Goal: Task Accomplishment & Management: Manage account settings

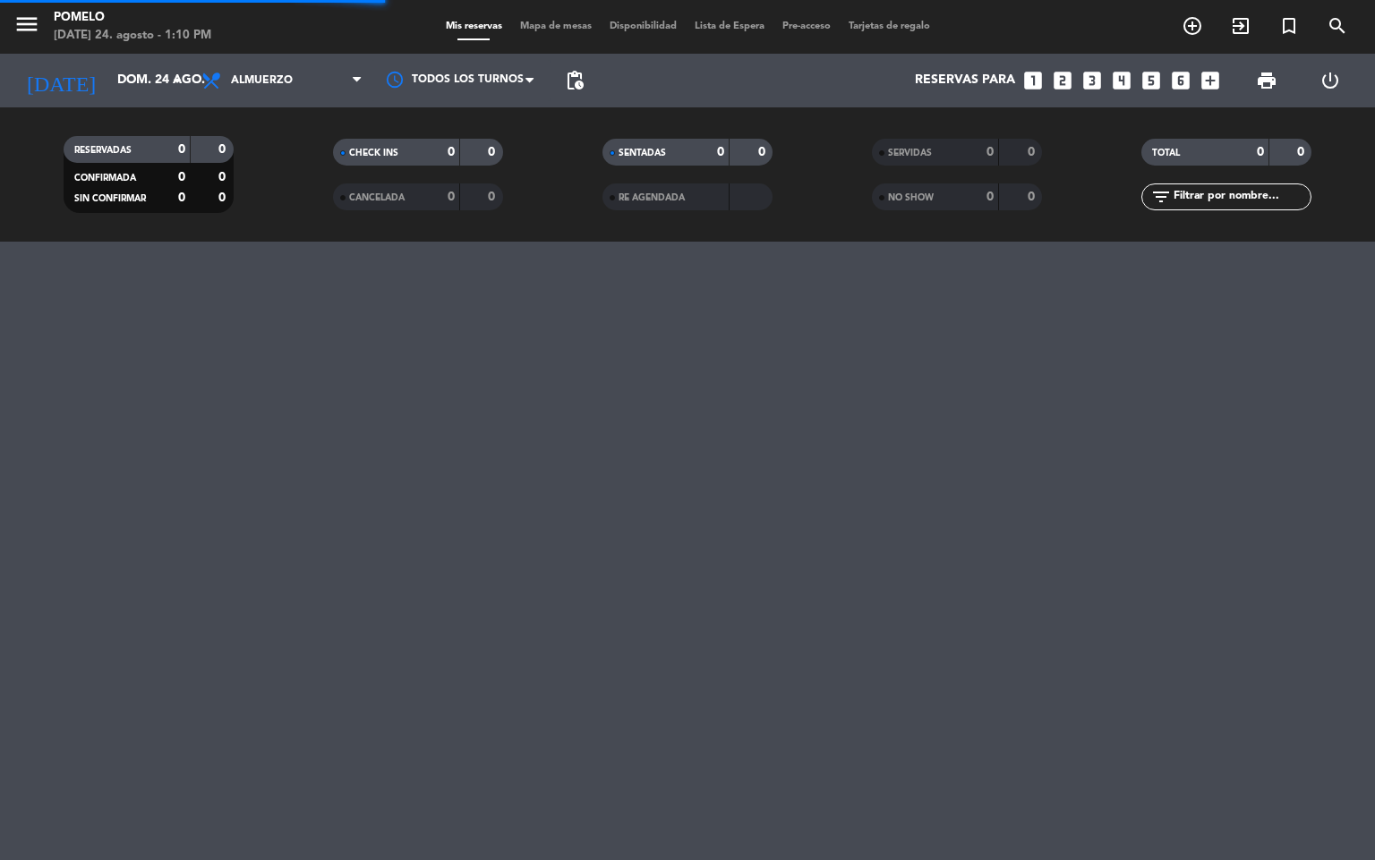
click at [534, 19] on div "Mis reservas Mapa de mesas Disponibilidad Lista de Espera Pre-acceso Tarjetas d…" at bounding box center [688, 27] width 502 height 16
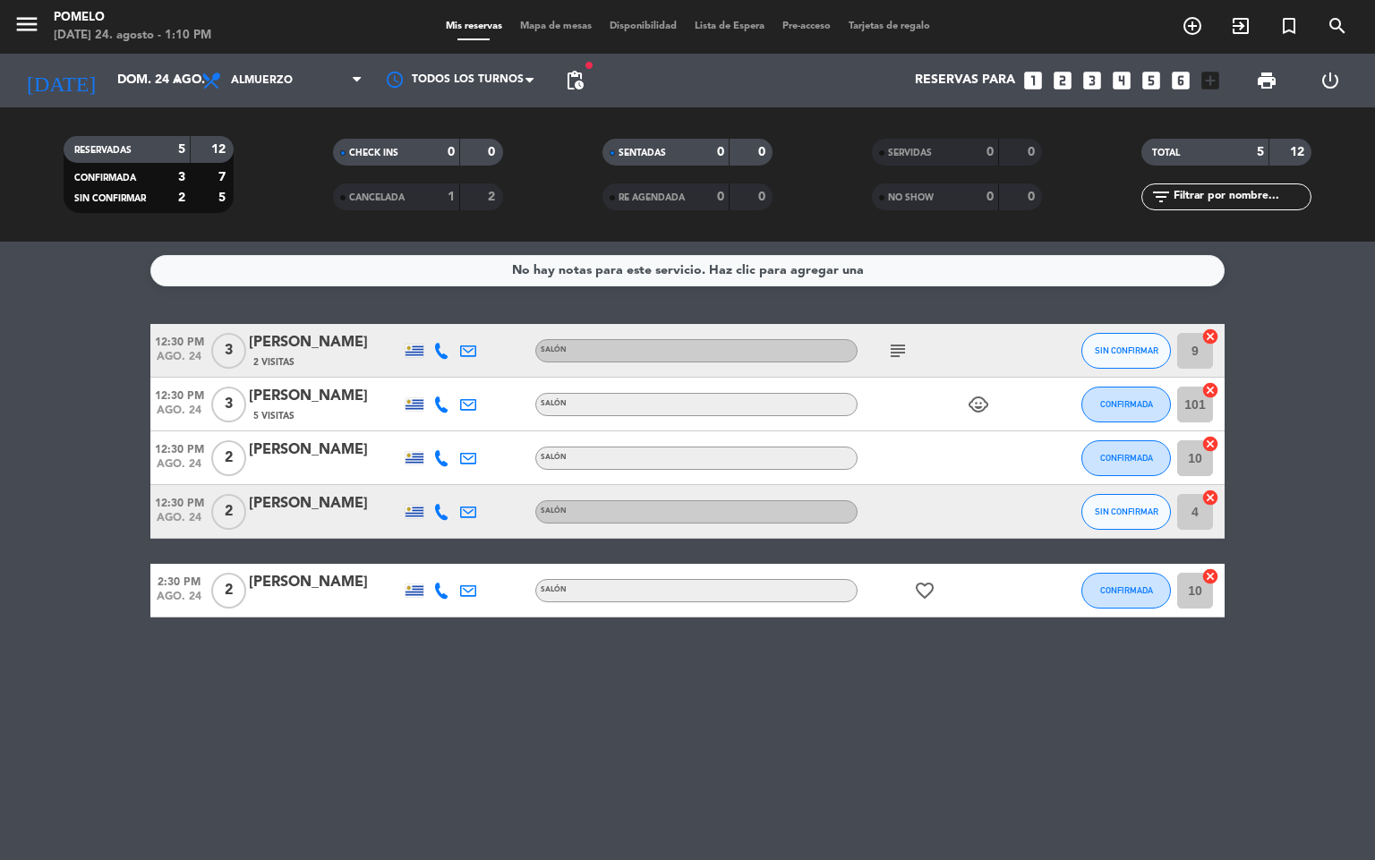
click at [0, 369] on bookings-row "12:30 PM ago. 24 3 Ana Martínez 2 Visitas Salón subject SIN CONFIRMAR 9 cancel …" at bounding box center [687, 471] width 1375 height 294
click at [561, 30] on span "Mapa de mesas" at bounding box center [556, 26] width 90 height 10
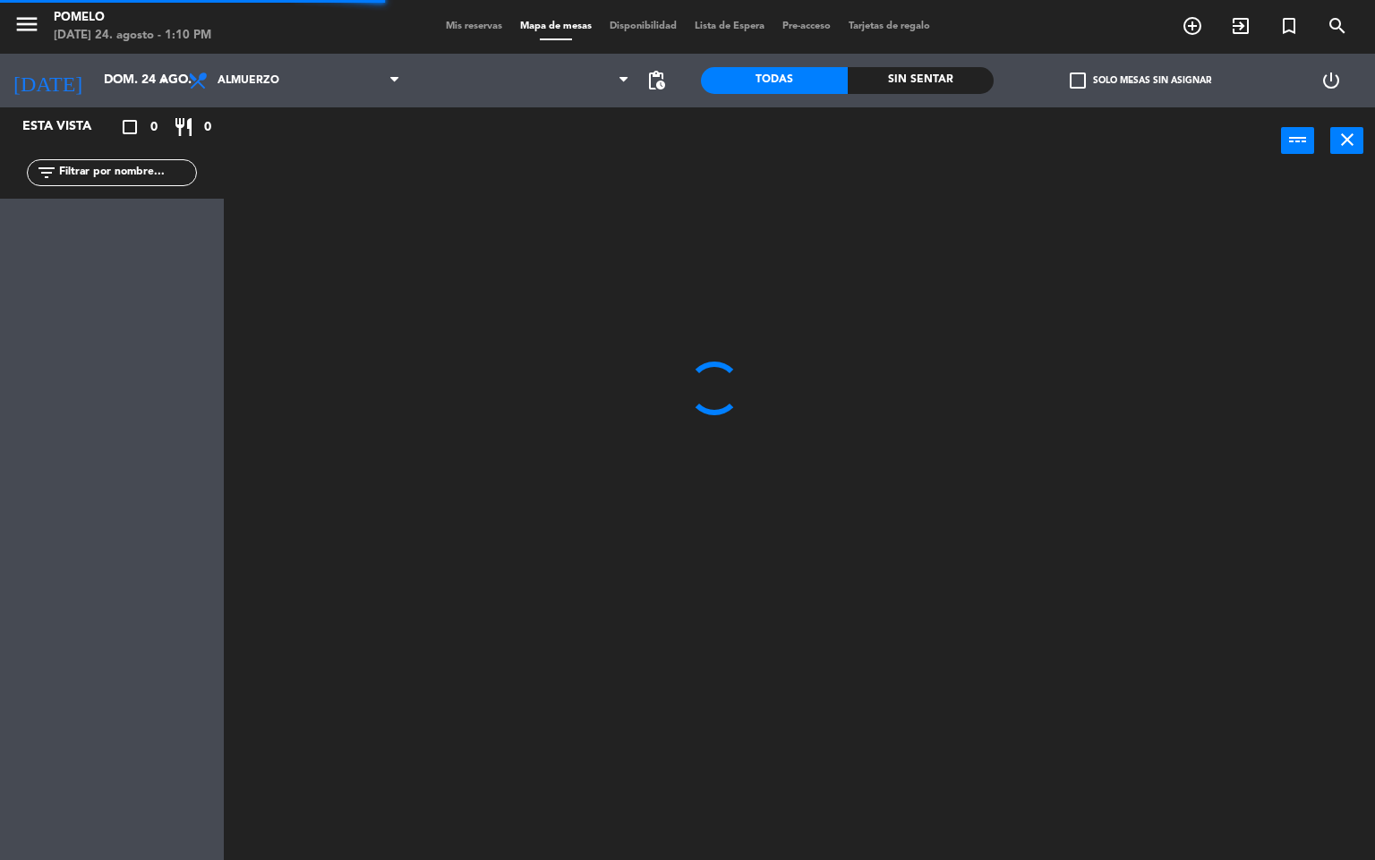
click at [463, 17] on div "menu Pomelo domingo 24. agosto - 1:10 PM Mis reservas Mapa de mesas Disponibili…" at bounding box center [687, 27] width 1375 height 54
click at [463, 25] on span "Mis reservas" at bounding box center [474, 26] width 74 height 10
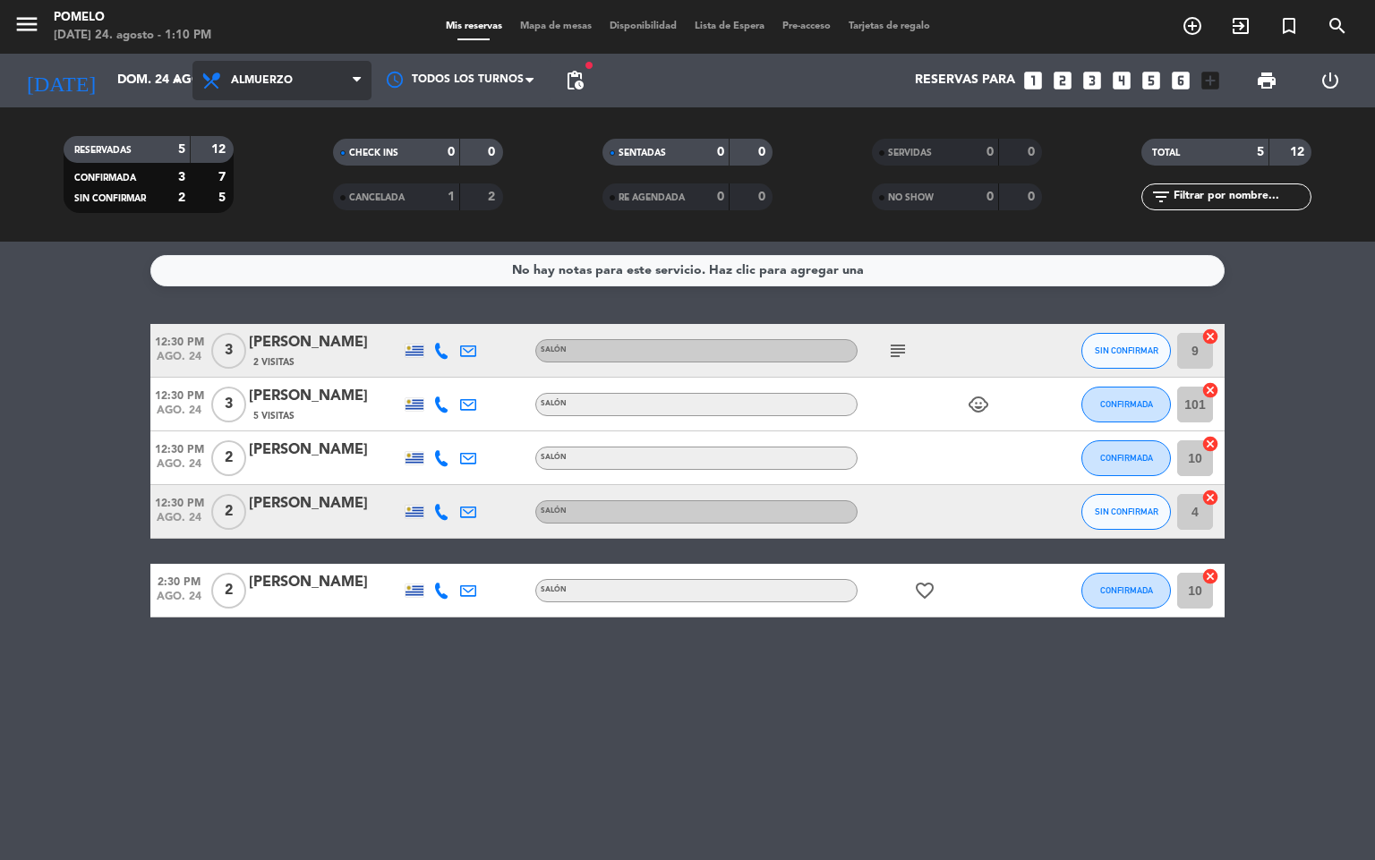
click at [229, 90] on span "Almuerzo" at bounding box center [281, 80] width 179 height 39
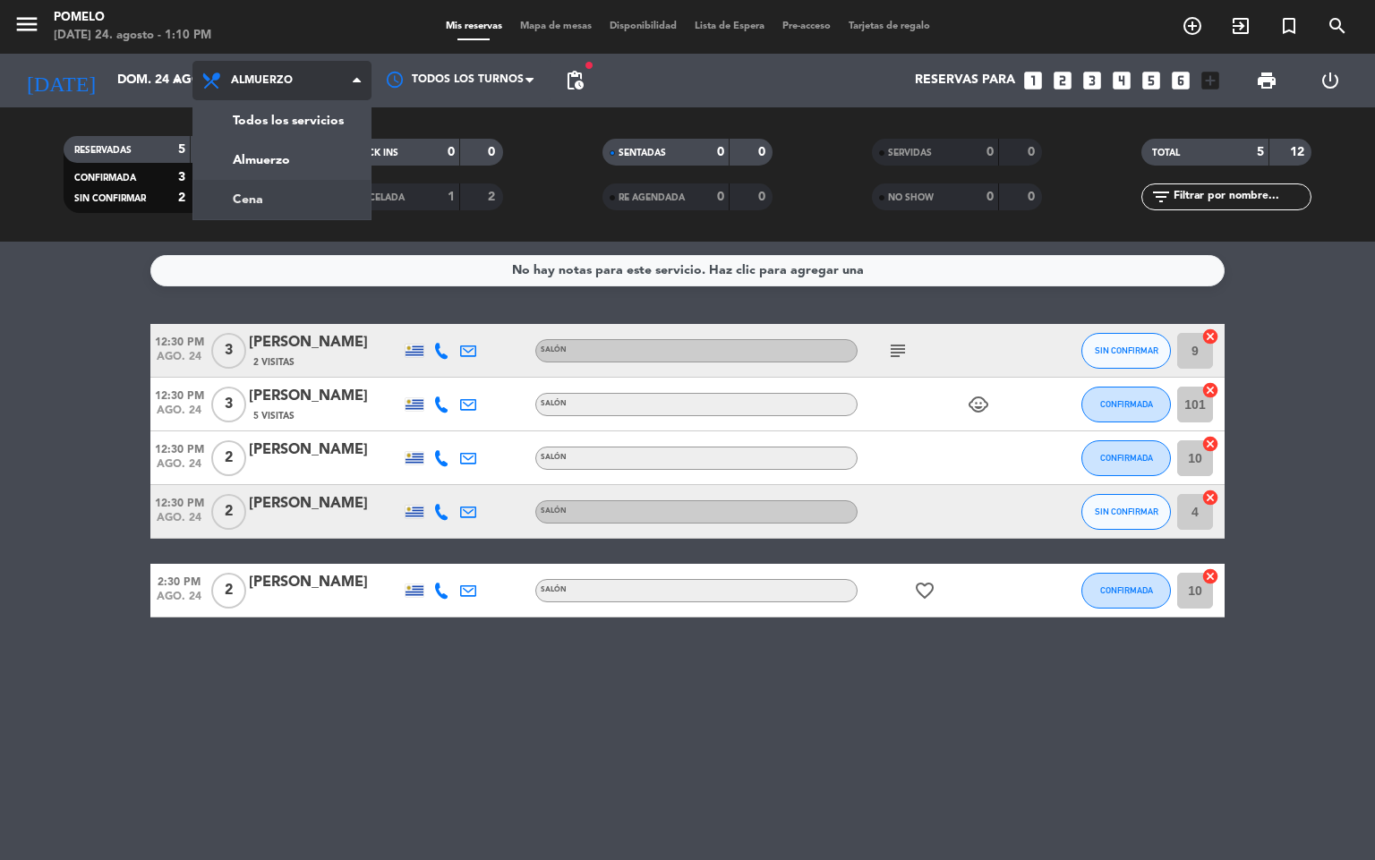
click at [277, 209] on div "menu Pomelo domingo 24. agosto - 1:10 PM Mis reservas Mapa de mesas Disponibili…" at bounding box center [687, 121] width 1375 height 242
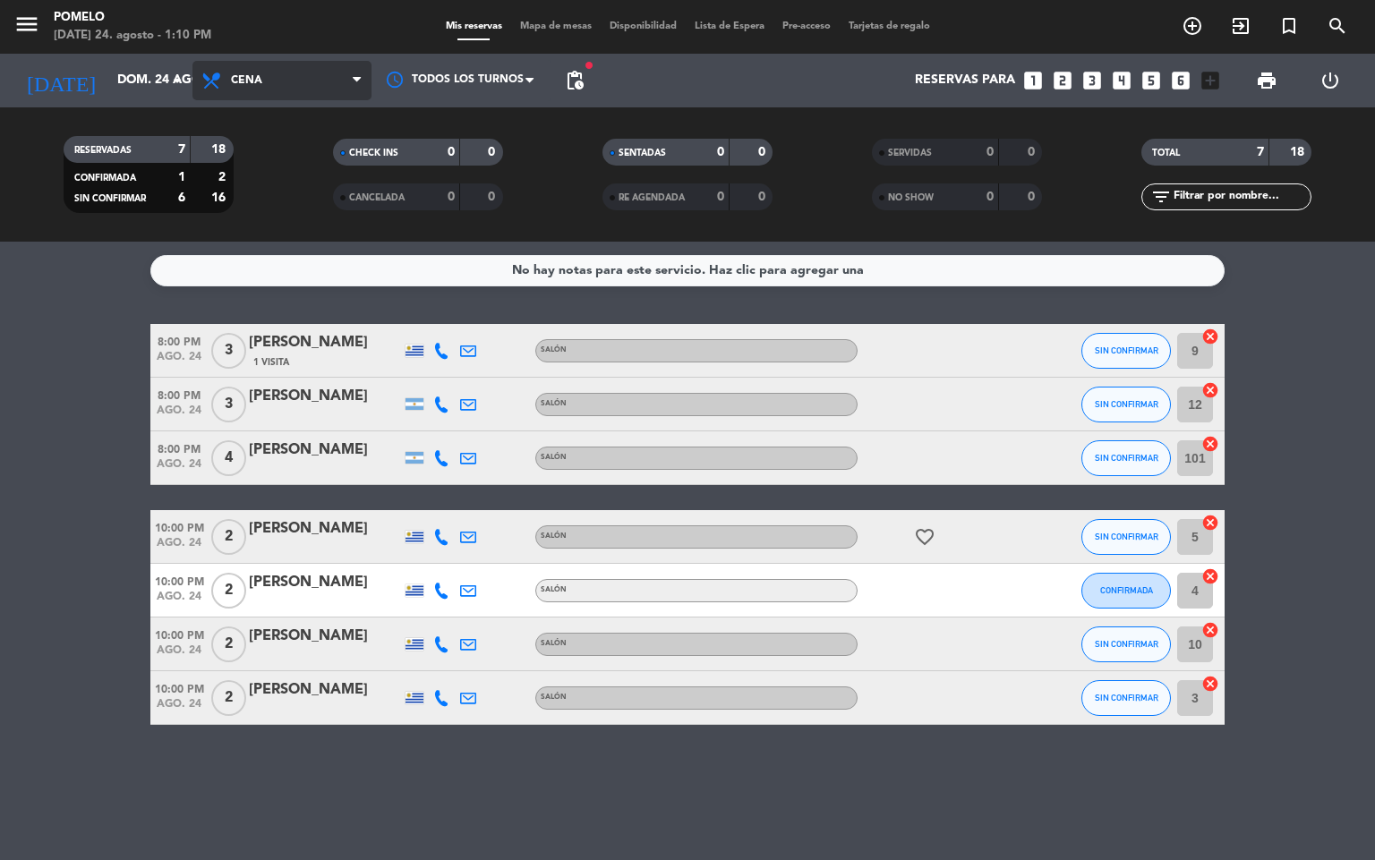
click at [277, 73] on span "Cena" at bounding box center [281, 80] width 179 height 39
click at [271, 154] on div "menu Pomelo domingo 24. agosto - 1:10 PM Mis reservas Mapa de mesas Disponibili…" at bounding box center [687, 121] width 1375 height 242
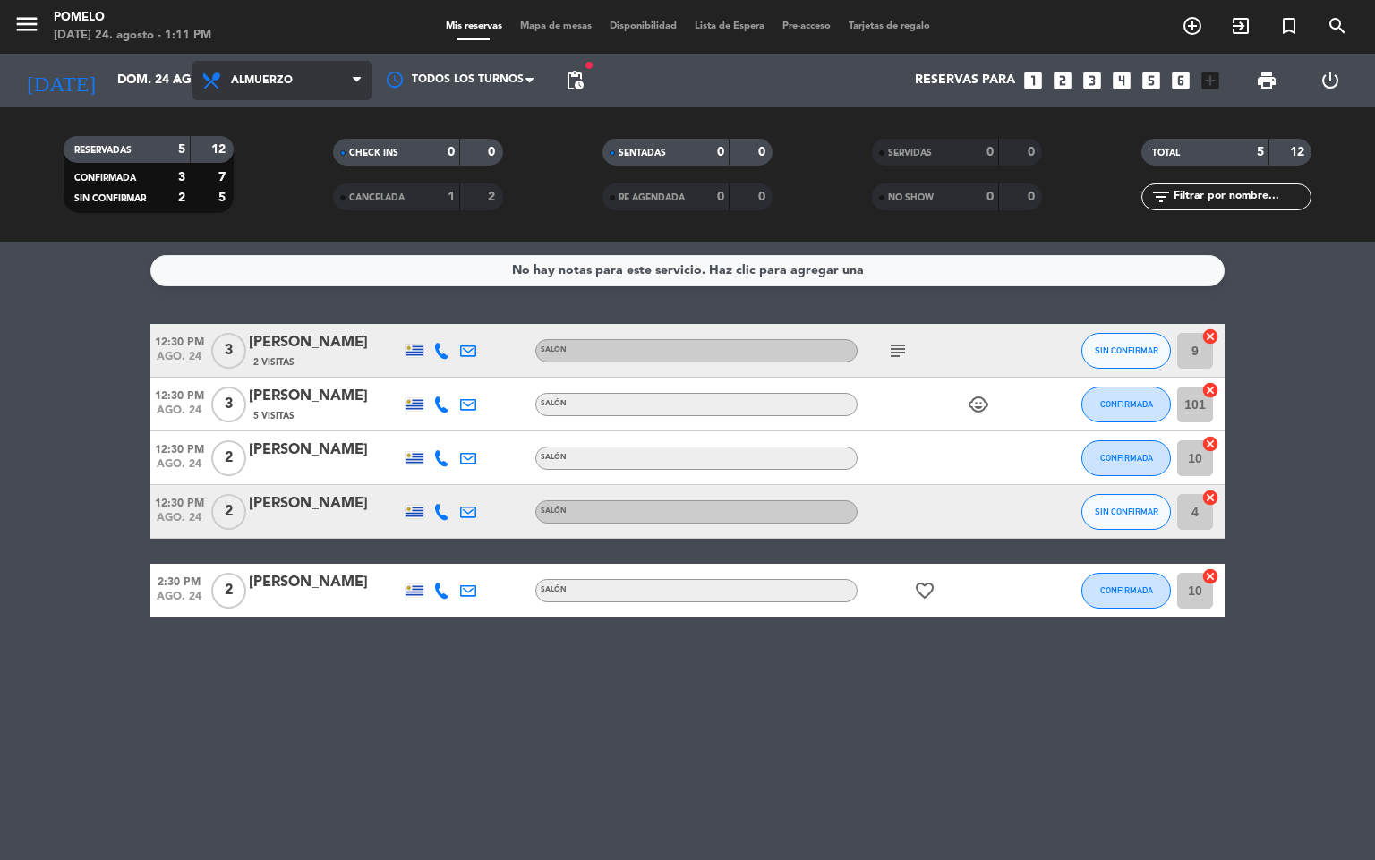
click at [296, 84] on span "Almuerzo" at bounding box center [281, 80] width 179 height 39
click at [312, 209] on div "menu Pomelo domingo 24. agosto - 1:11 PM Mis reservas Mapa de mesas Disponibili…" at bounding box center [687, 121] width 1375 height 242
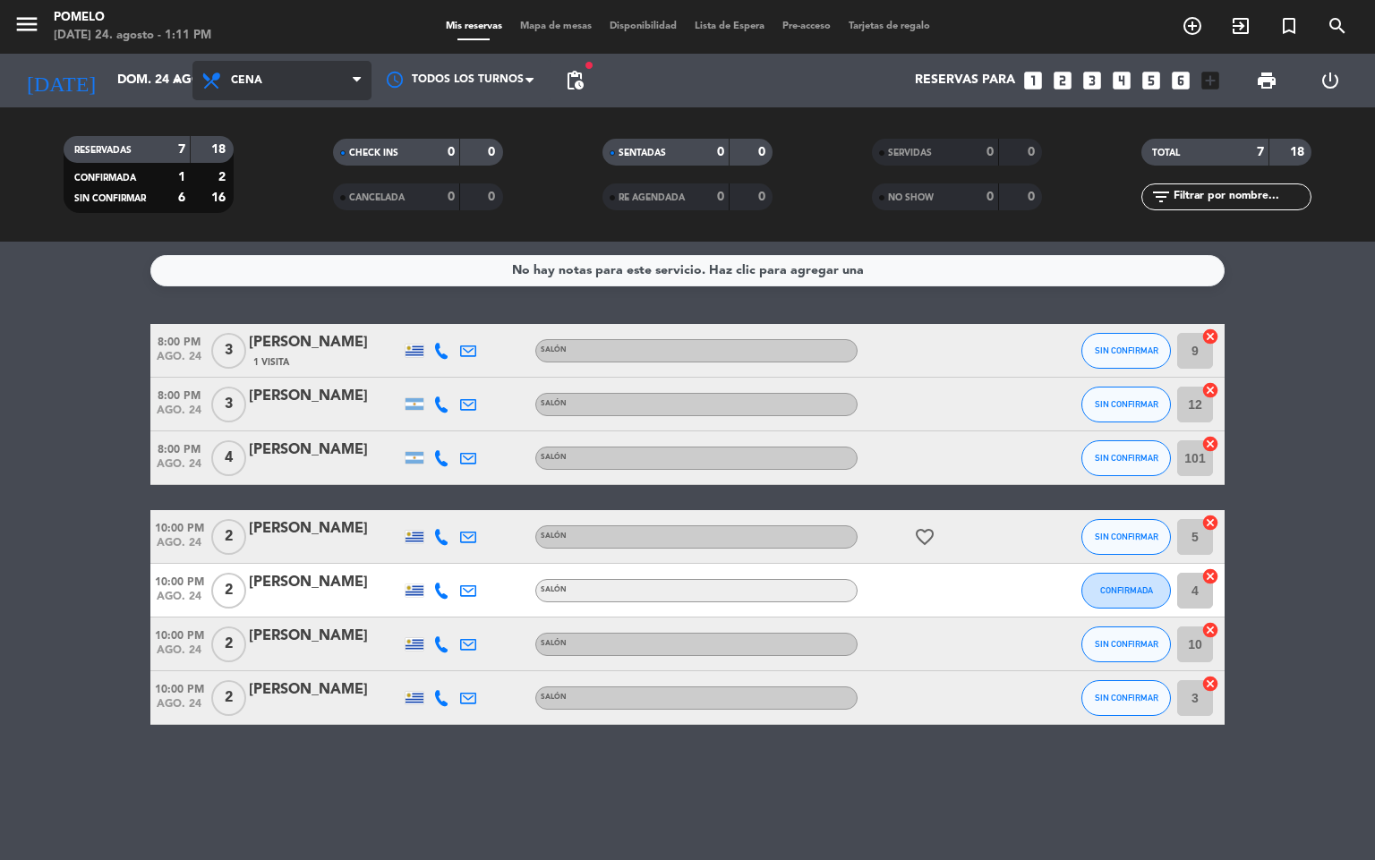
drag, startPoint x: 231, startPoint y: 90, endPoint x: 258, endPoint y: 127, distance: 46.2
click at [240, 99] on span "Cena" at bounding box center [281, 80] width 179 height 39
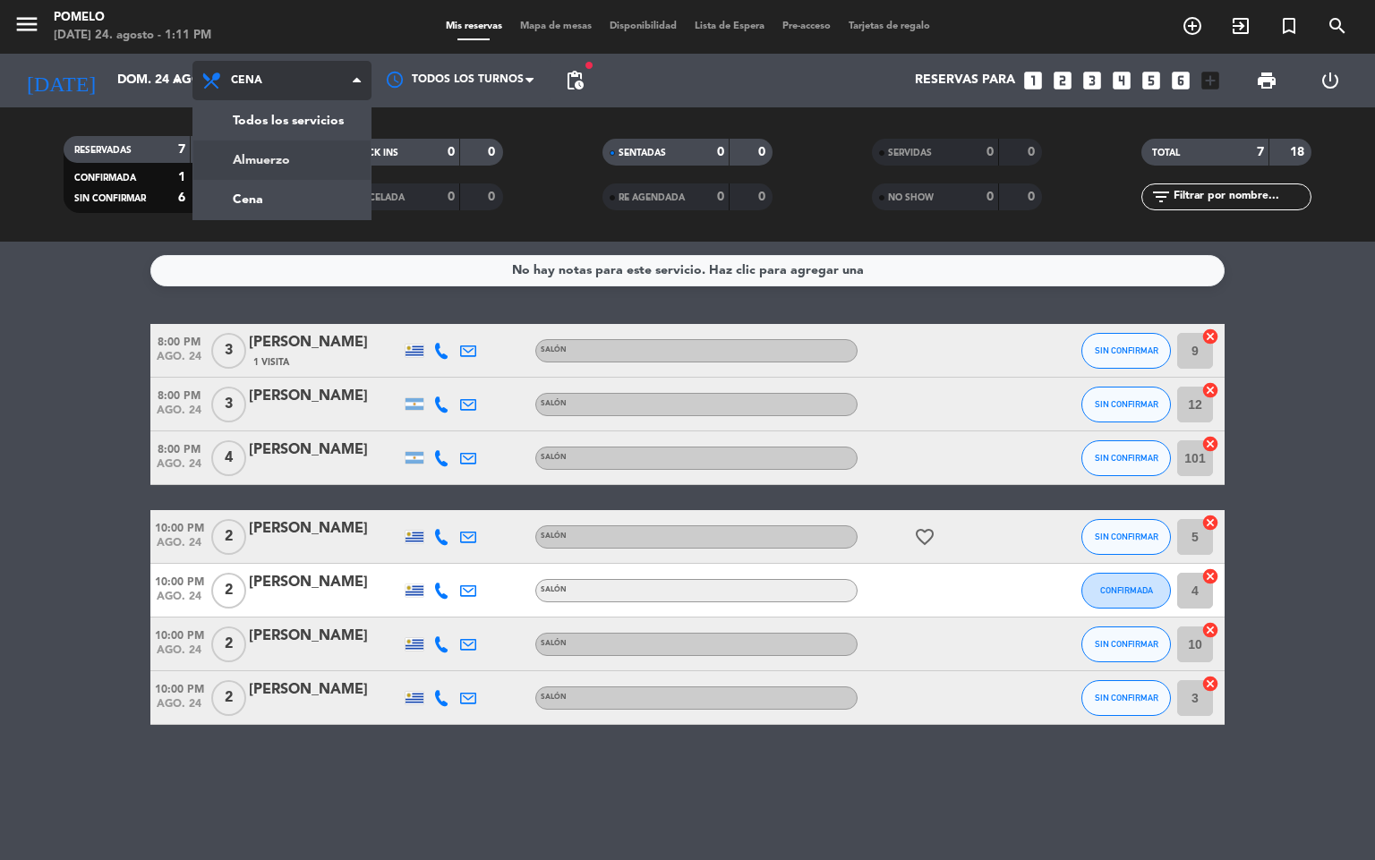
click at [264, 162] on div "menu Pomelo domingo 24. agosto - 1:11 PM Mis reservas Mapa de mesas Disponibili…" at bounding box center [687, 121] width 1375 height 242
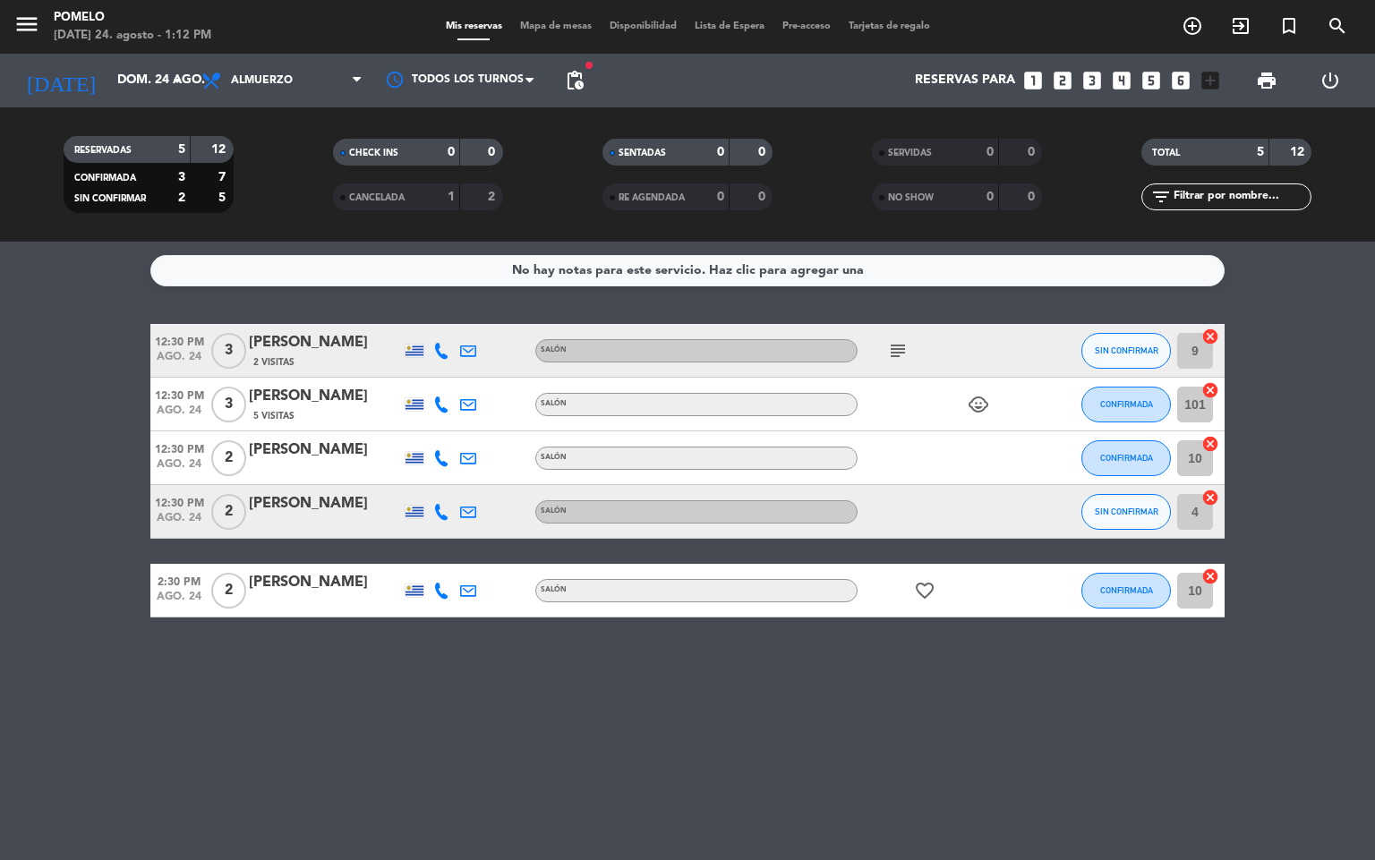
click at [992, 277] on div "No hay notas para este servicio. Haz clic para agregar una" at bounding box center [687, 270] width 1074 height 31
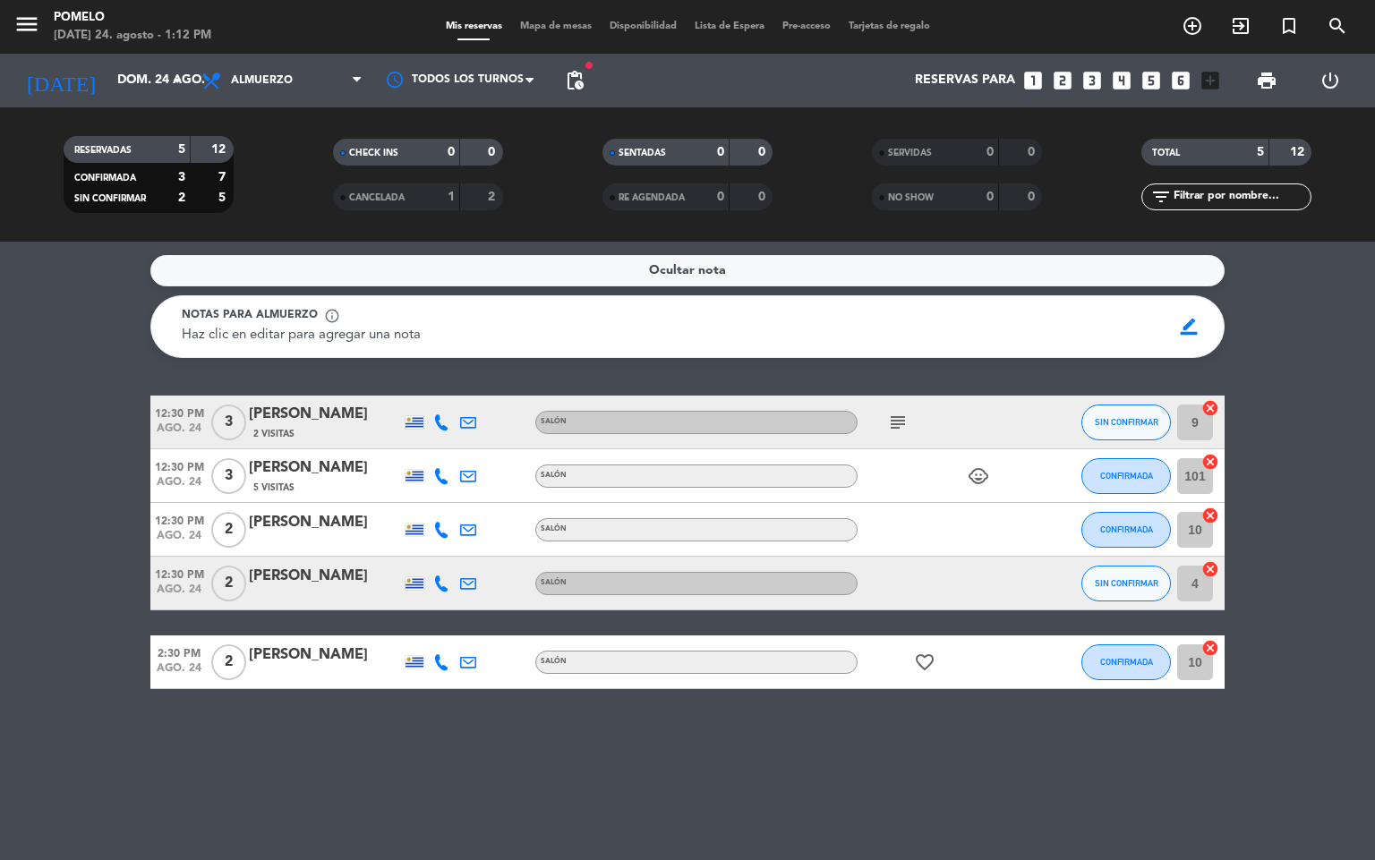
click at [1096, 328] on div "Haz clic en editar para agregar una nota" at bounding box center [670, 335] width 977 height 21
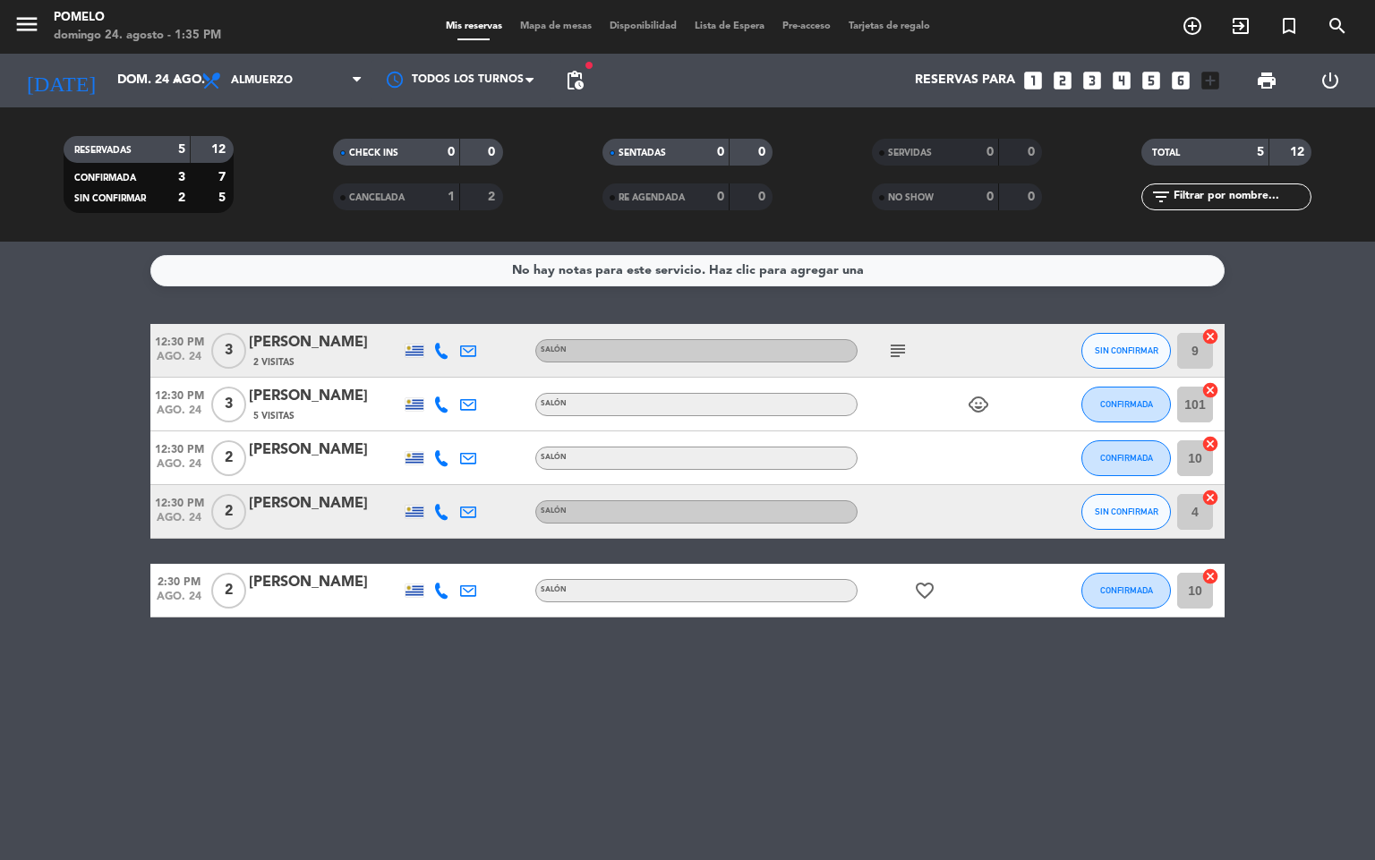
click at [529, 16] on div "menu Pomelo domingo 24. agosto - 1:35 PM Mis reservas Mapa de mesas Disponibili…" at bounding box center [687, 27] width 1375 height 54
click at [535, 20] on div "Mis reservas Mapa de mesas Disponibilidad Lista de Espera Pre-acceso Tarjetas d…" at bounding box center [688, 27] width 502 height 16
click at [532, 27] on span "Mapa de mesas" at bounding box center [556, 26] width 90 height 10
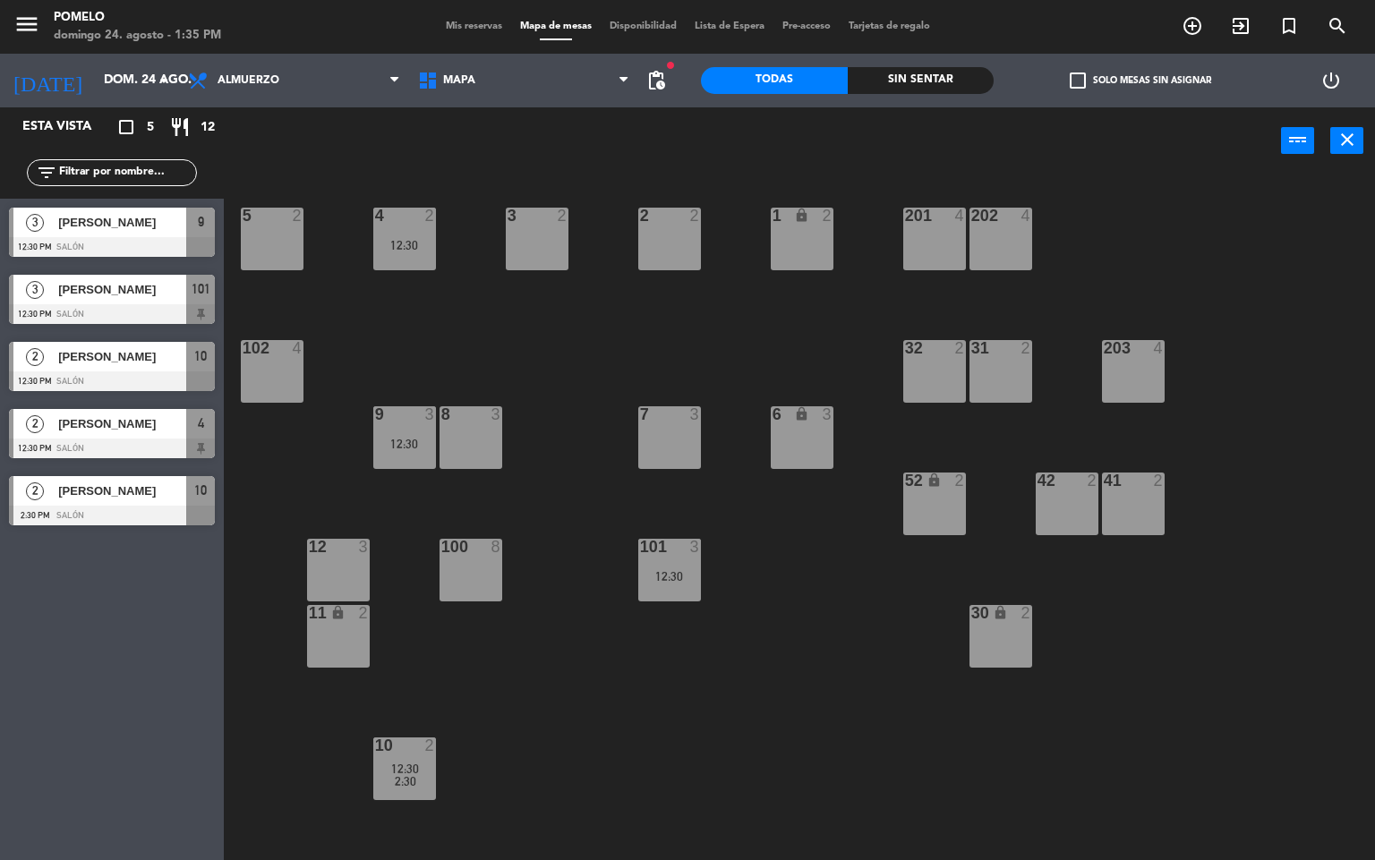
click at [447, 27] on span "Mis reservas" at bounding box center [474, 26] width 74 height 10
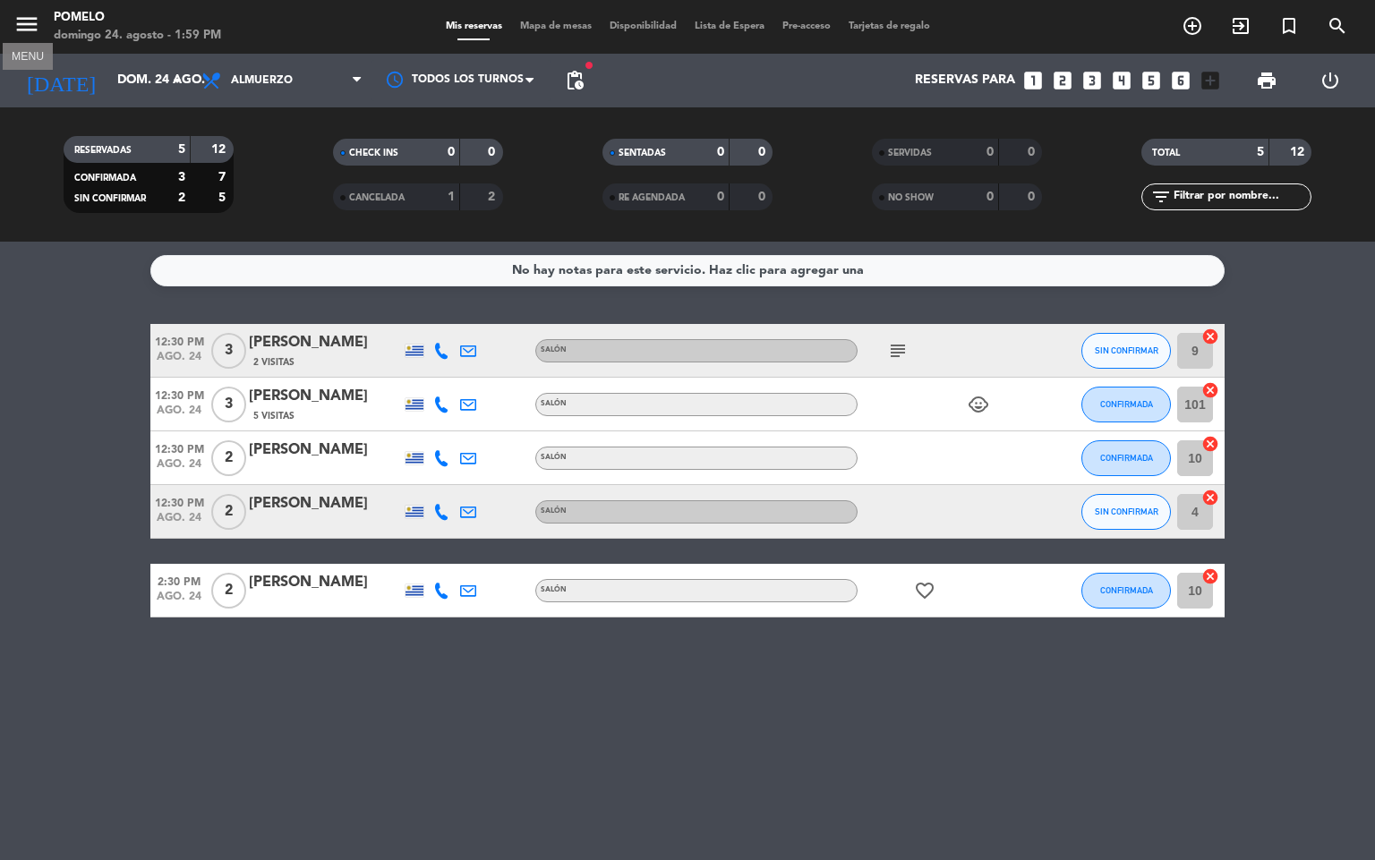
click at [28, 19] on icon "menu" at bounding box center [26, 24] width 27 height 27
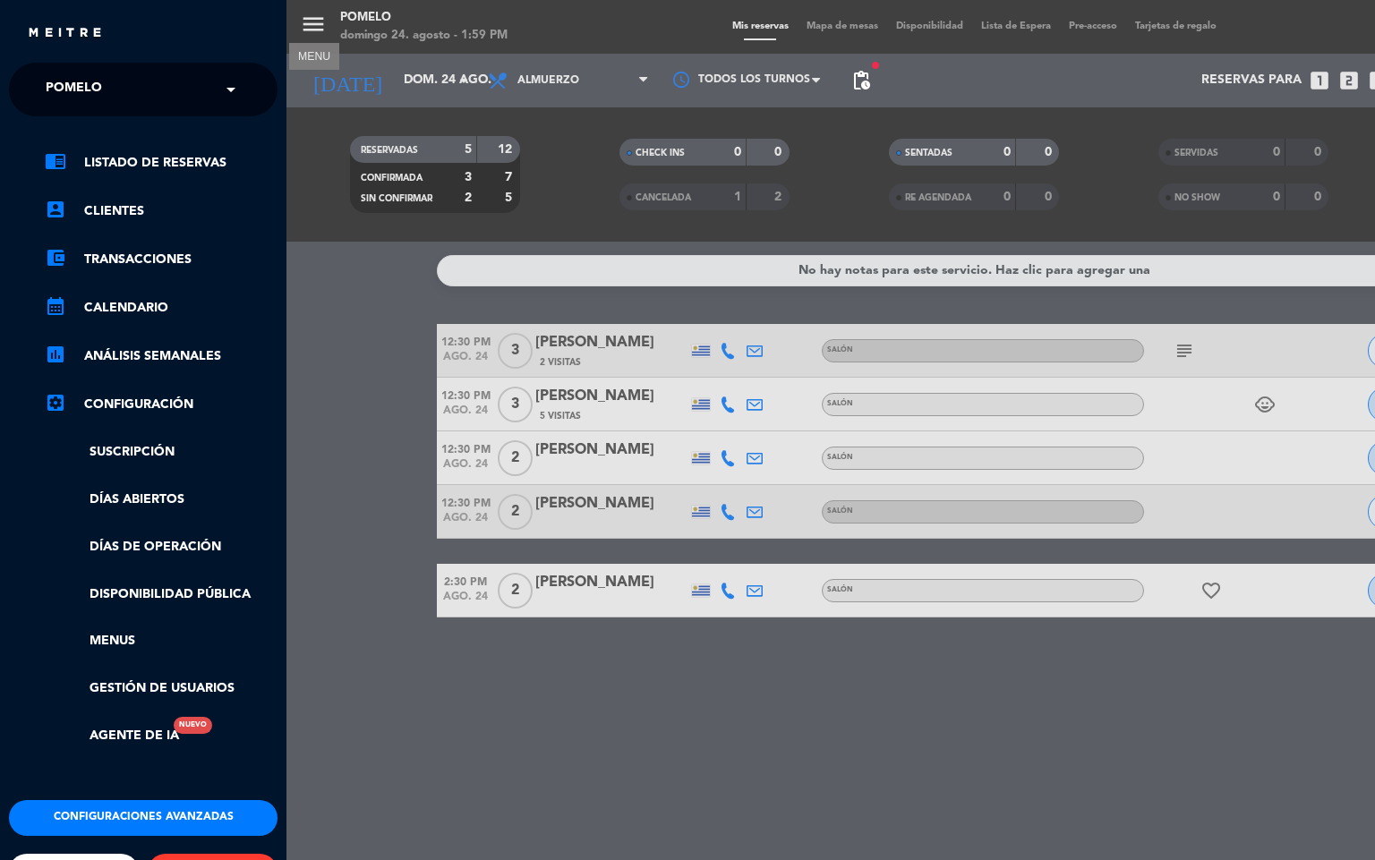
click at [226, 92] on span at bounding box center [235, 90] width 30 height 38
click at [229, 76] on span at bounding box center [235, 90] width 30 height 38
click at [98, 22] on div "close" at bounding box center [150, 33] width 246 height 22
click at [311, 16] on div "menu Pomelo domingo 24. agosto - 1:59 PM Mis reservas Mapa de mesas Disponibili…" at bounding box center [973, 430] width 1375 height 860
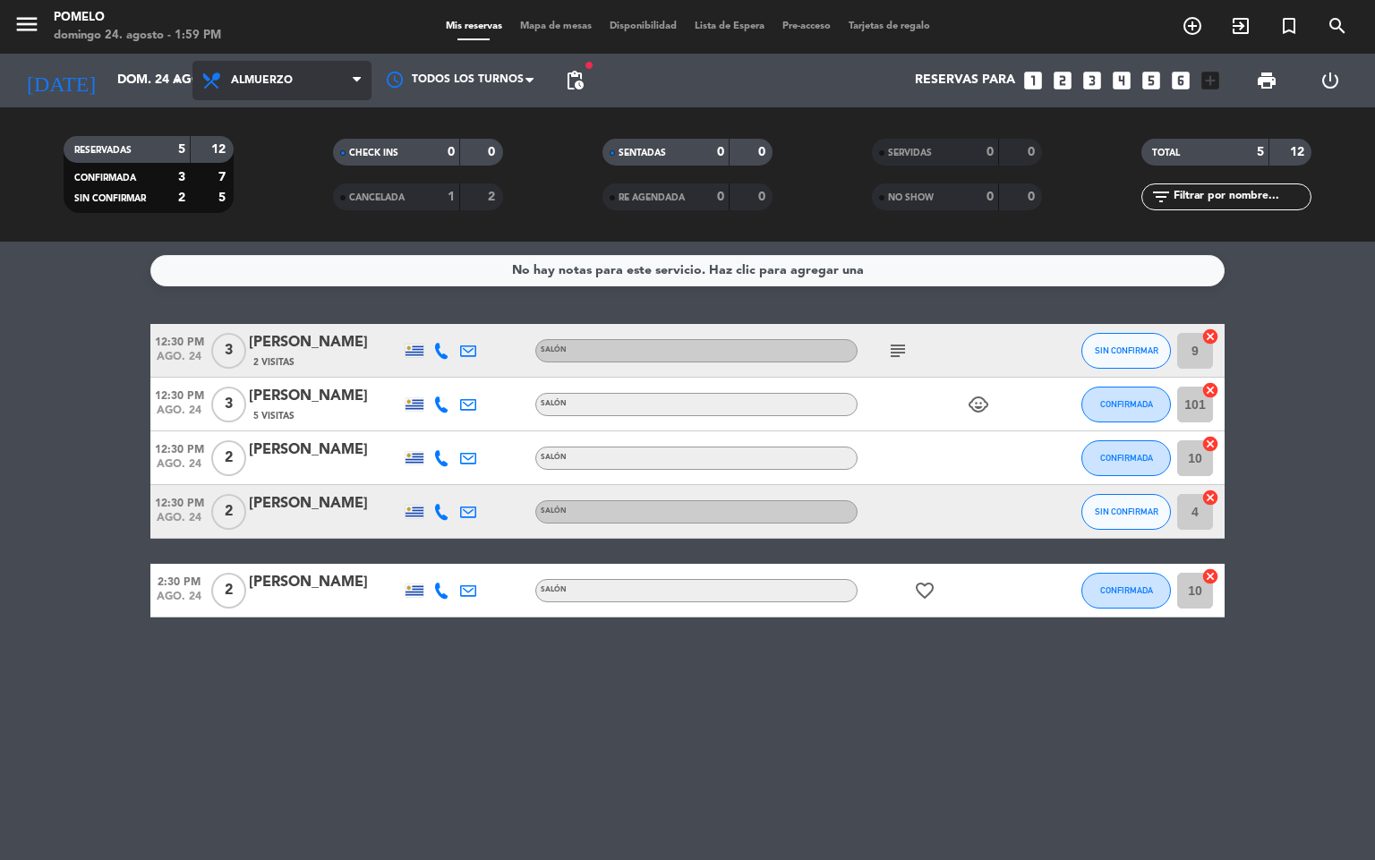
click at [277, 78] on span "Almuerzo" at bounding box center [262, 80] width 62 height 13
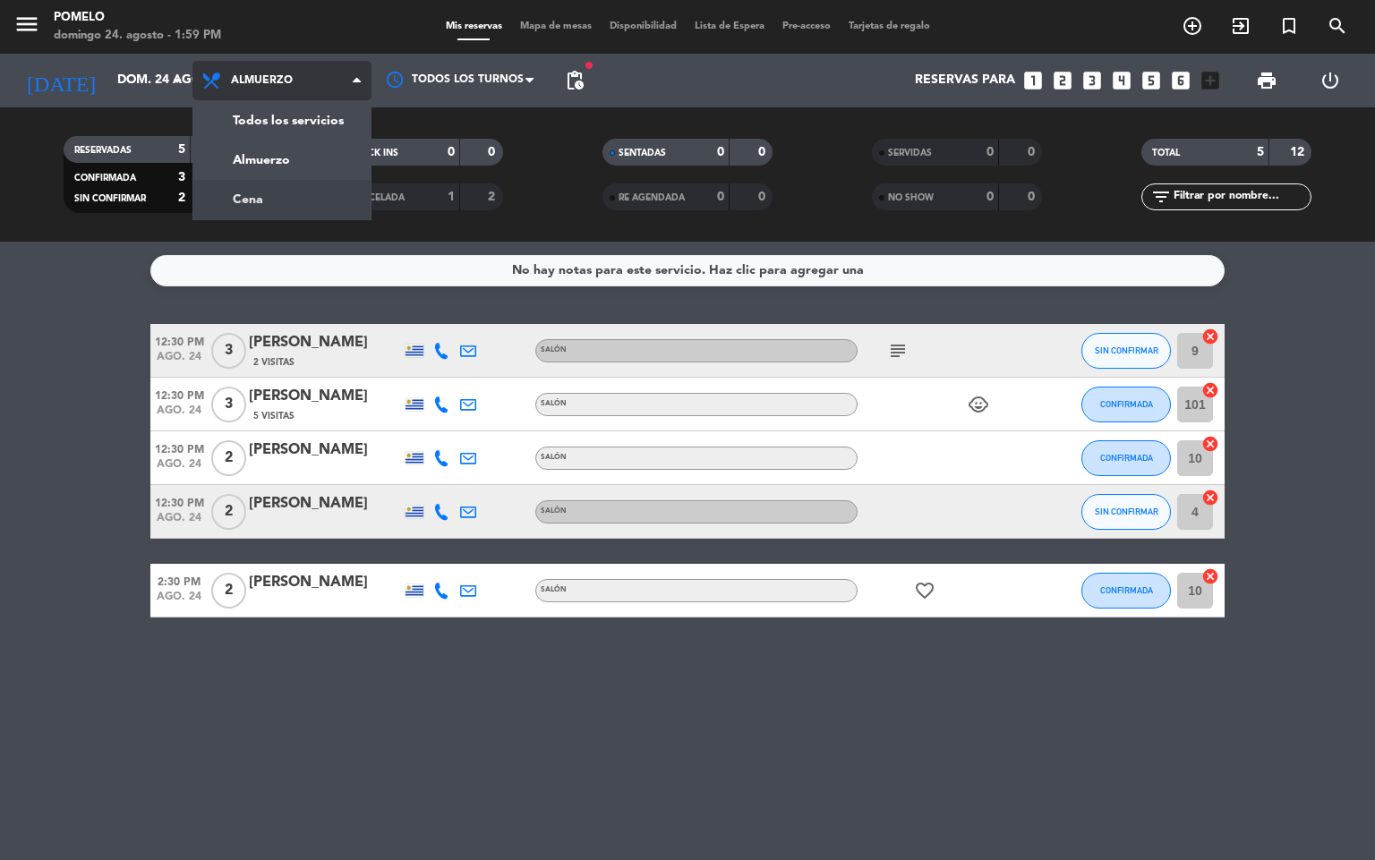
click at [267, 189] on div "menu Pomelo domingo 24. agosto - 1:59 PM Mis reservas Mapa de mesas Disponibili…" at bounding box center [687, 121] width 1375 height 242
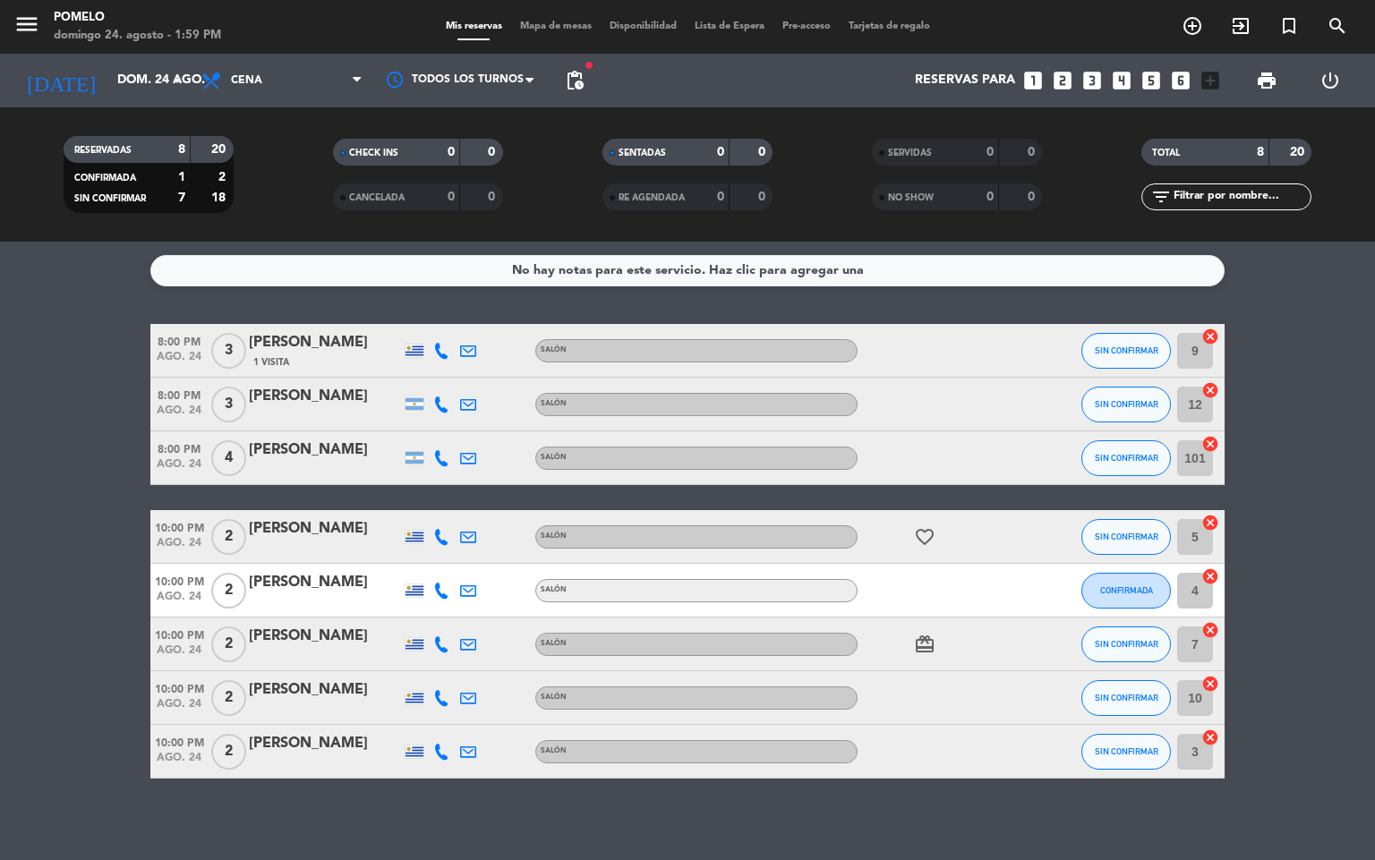
click at [433, 355] on icon at bounding box center [441, 351] width 16 height 16
click at [431, 323] on span "Copiar" at bounding box center [432, 320] width 38 height 19
click at [1137, 338] on button "SIN CONFIRMAR" at bounding box center [1126, 351] width 90 height 36
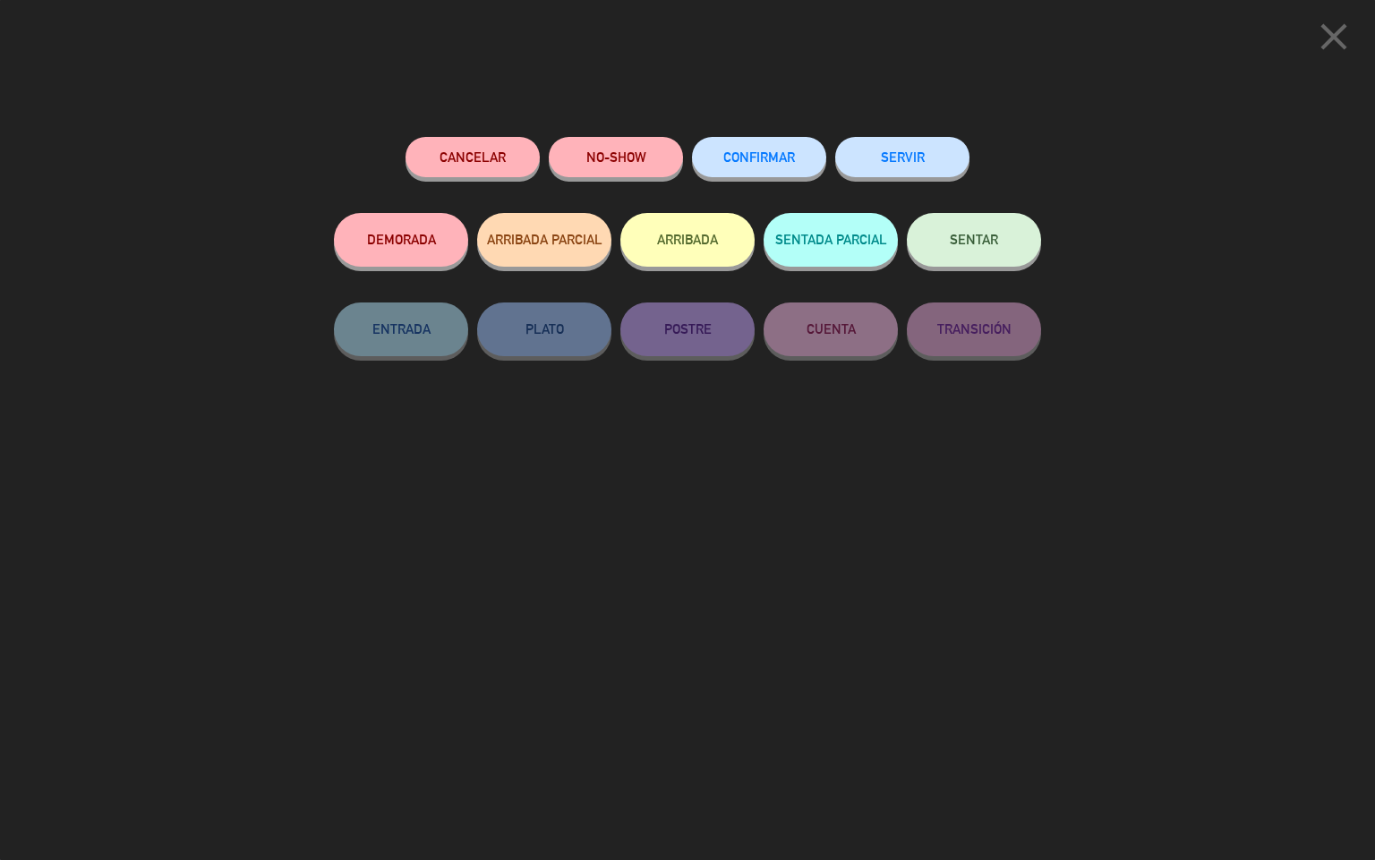
click at [777, 153] on span "CONFIRMAR" at bounding box center [759, 156] width 72 height 15
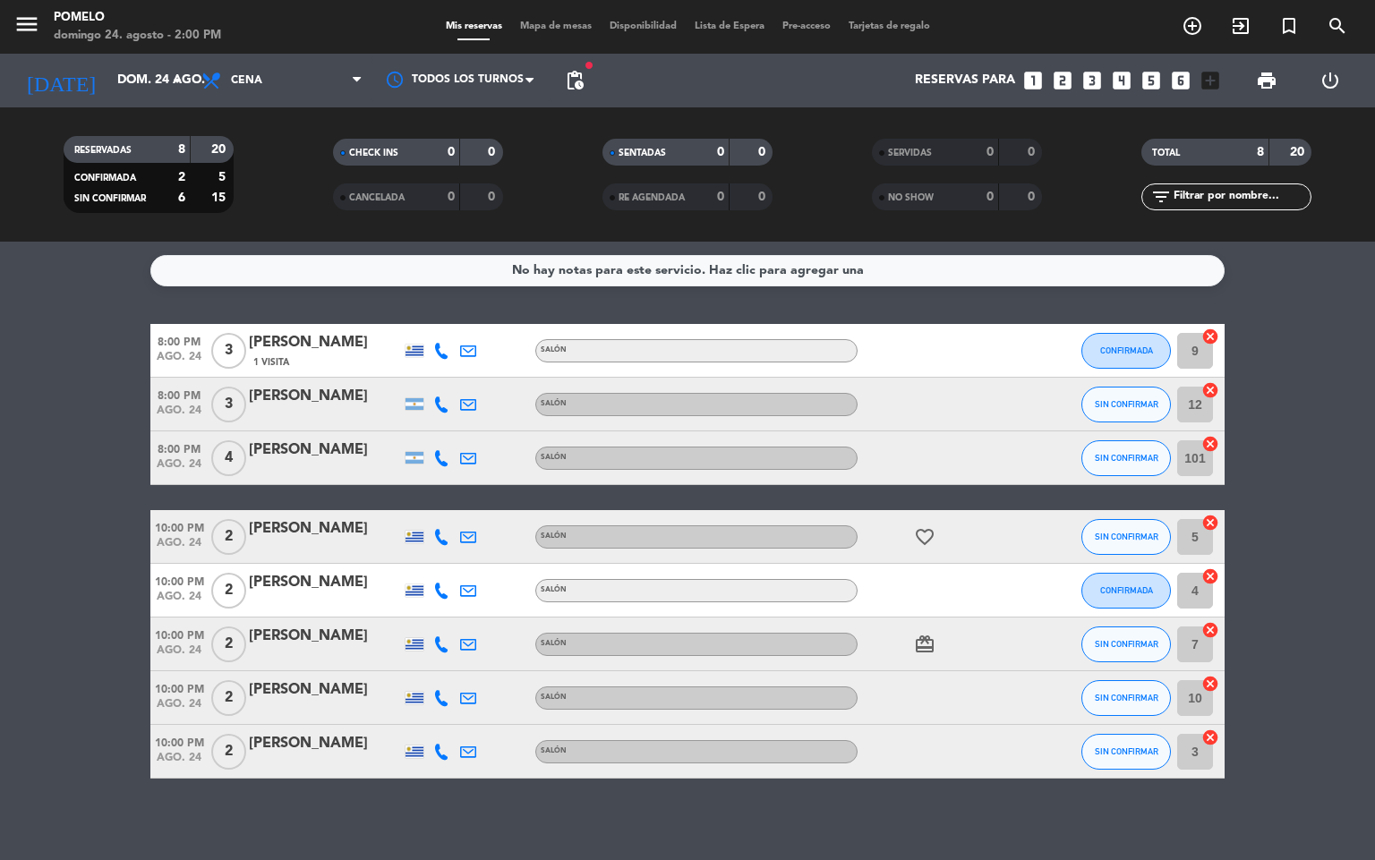
click at [446, 396] on icon at bounding box center [441, 404] width 16 height 16
click at [449, 364] on button "Copiar content_paste" at bounding box center [432, 373] width 55 height 19
click at [1130, 395] on button "SIN CONFIRMAR" at bounding box center [1126, 405] width 90 height 36
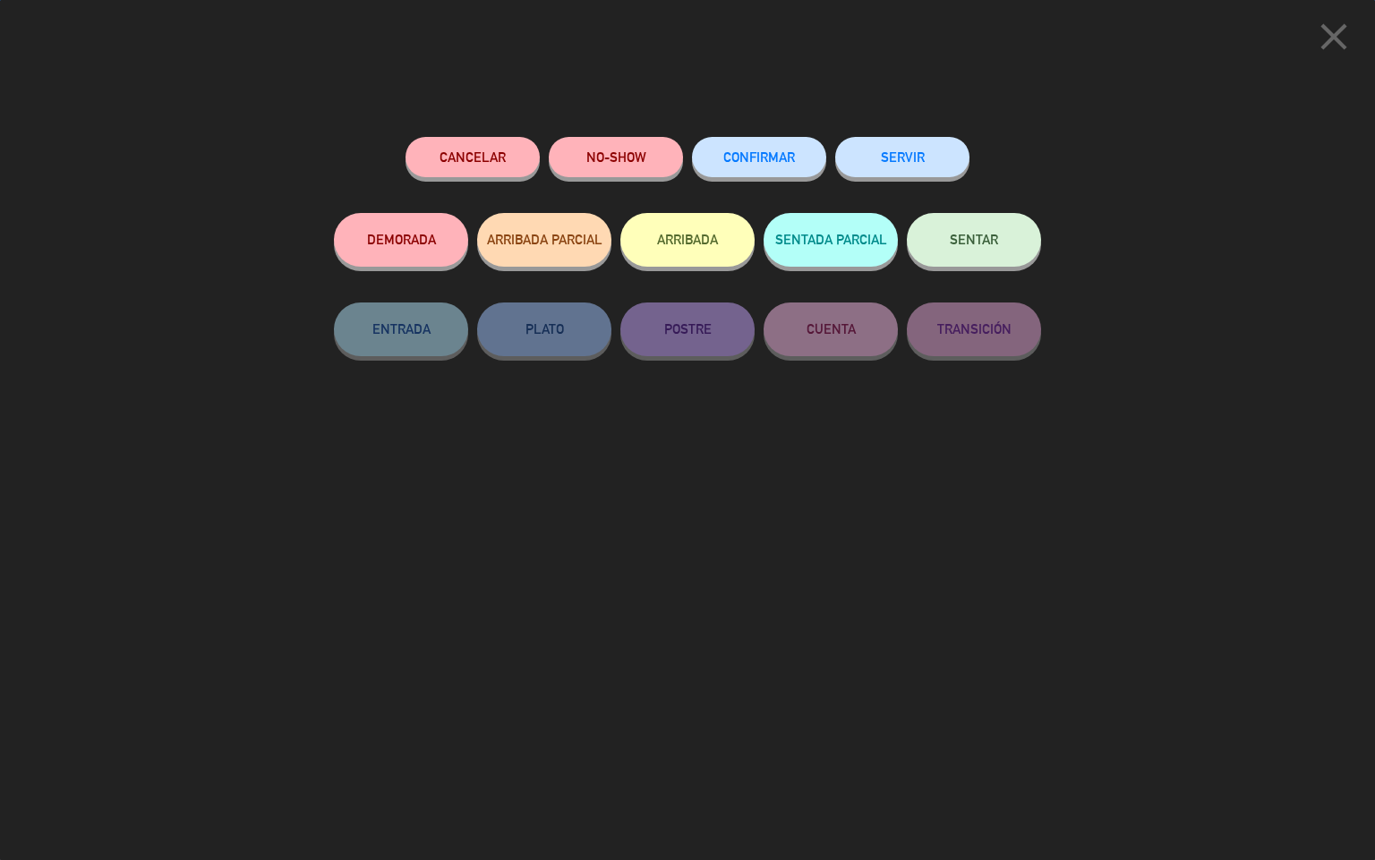
click at [769, 169] on button "CONFIRMAR" at bounding box center [759, 157] width 134 height 40
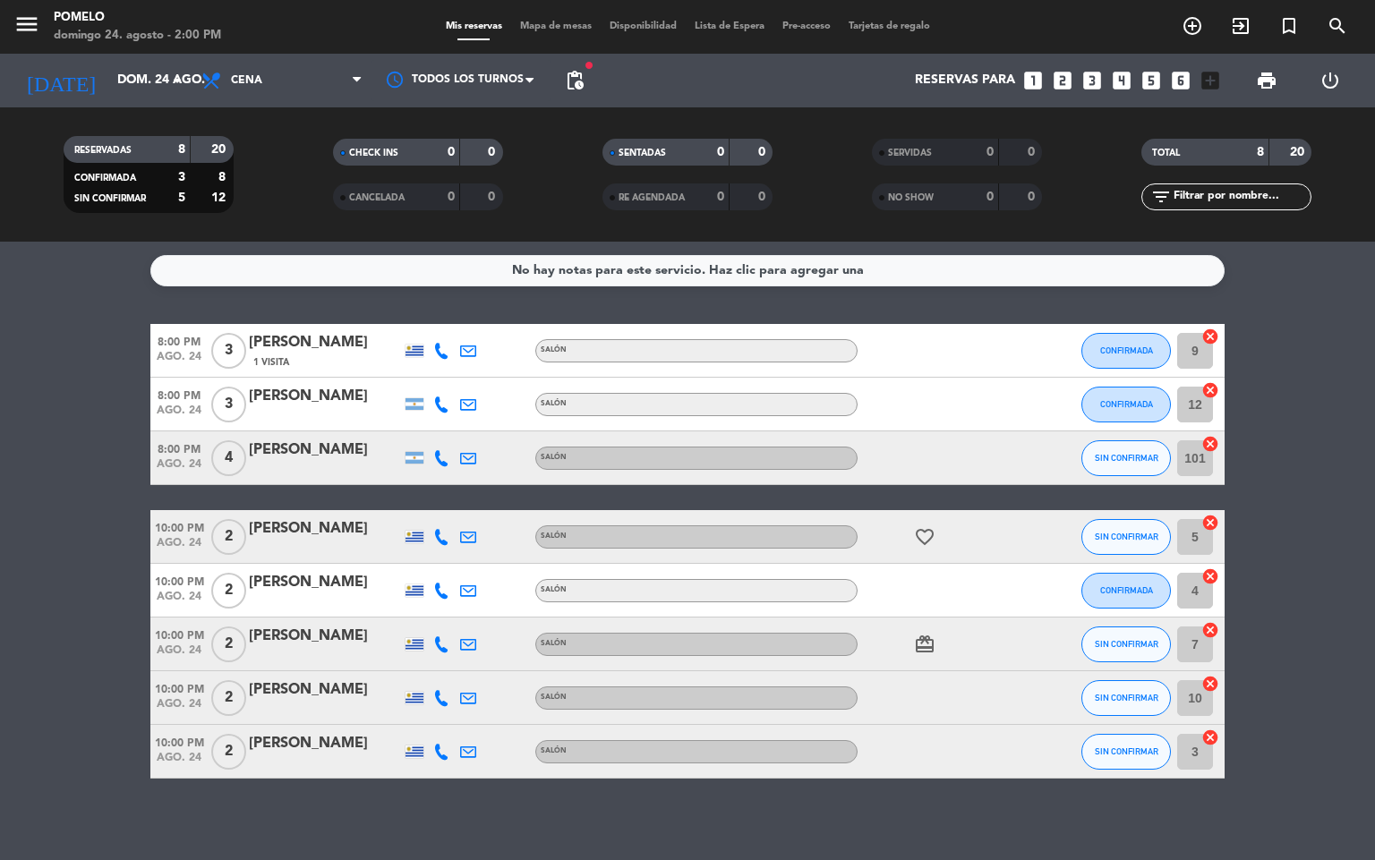
click at [435, 463] on icon at bounding box center [441, 458] width 16 height 16
click at [416, 431] on span "Copiar" at bounding box center [428, 427] width 38 height 19
click at [438, 529] on icon at bounding box center [441, 537] width 16 height 16
click at [416, 503] on span "Copiar" at bounding box center [425, 506] width 38 height 19
click at [1147, 540] on span "SIN CONFIRMAR" at bounding box center [1127, 537] width 64 height 10
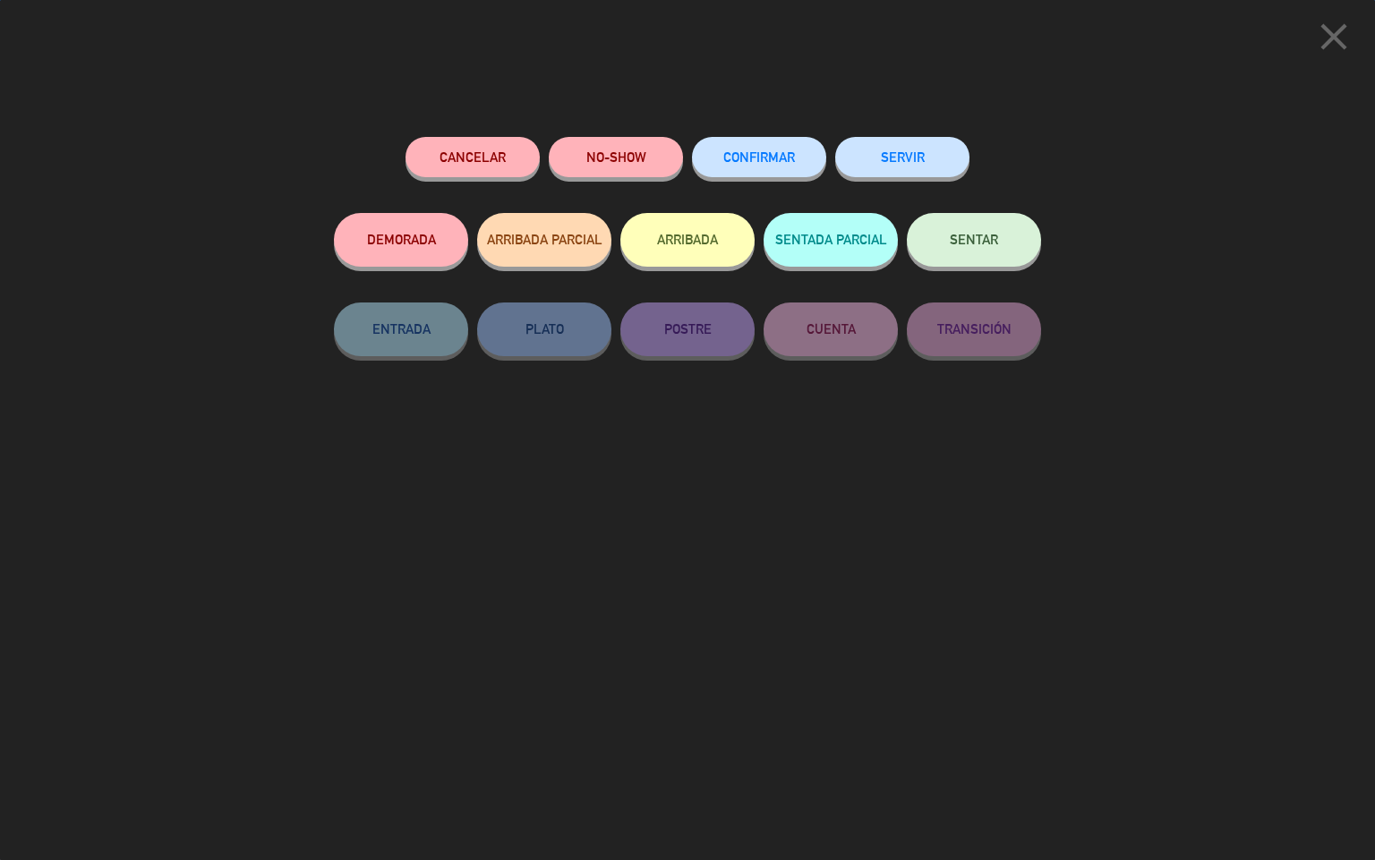
click at [746, 162] on span "CONFIRMAR" at bounding box center [759, 156] width 72 height 15
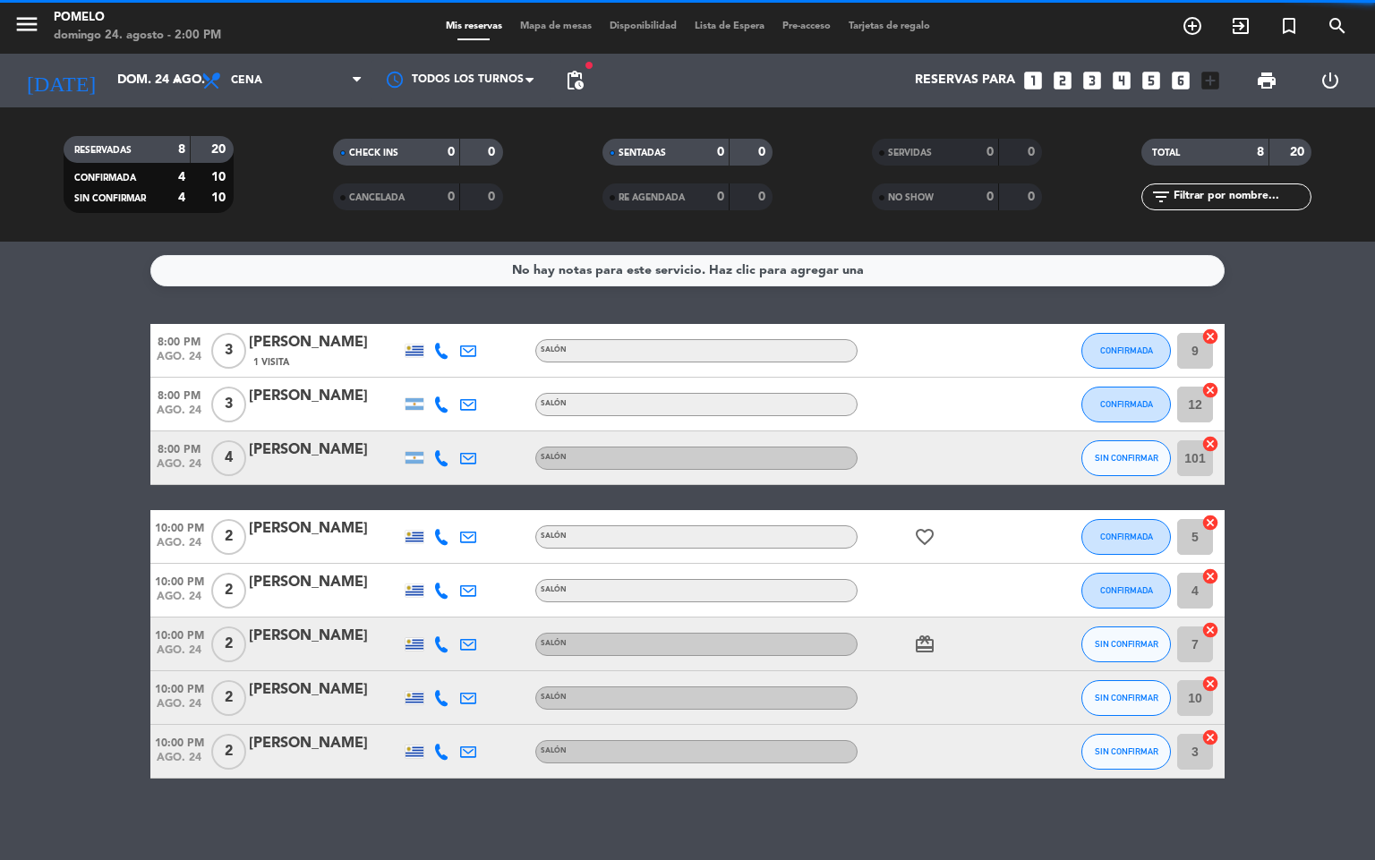
click at [441, 583] on icon at bounding box center [441, 591] width 16 height 16
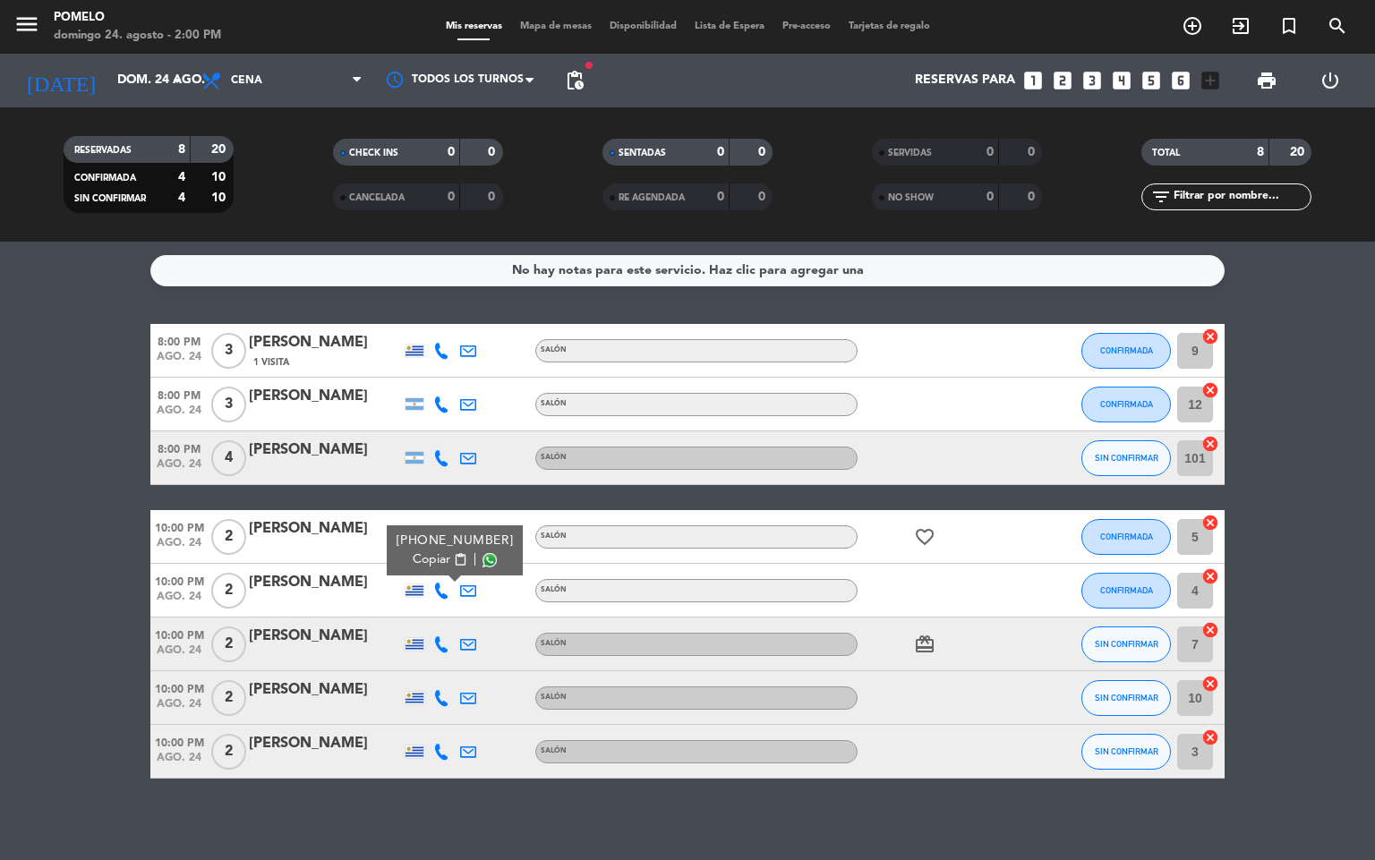
drag, startPoint x: 436, startPoint y: 557, endPoint x: 436, endPoint y: 527, distance: 29.5
click at [436, 556] on span "Copiar" at bounding box center [432, 559] width 38 height 19
click at [443, 636] on icon at bounding box center [441, 644] width 16 height 16
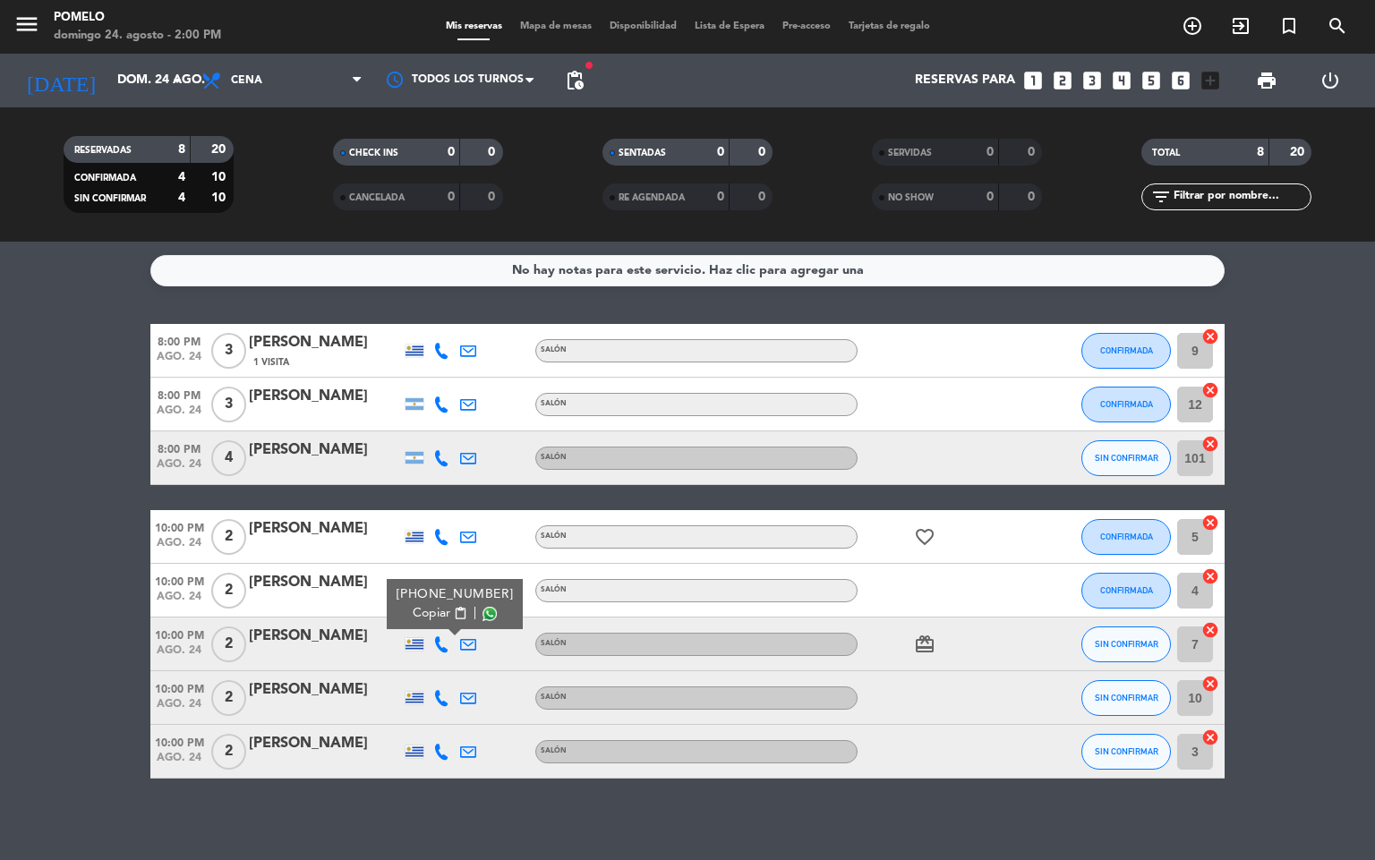
click at [431, 610] on span "Copiar" at bounding box center [432, 613] width 38 height 19
click at [443, 693] on icon at bounding box center [441, 698] width 16 height 16
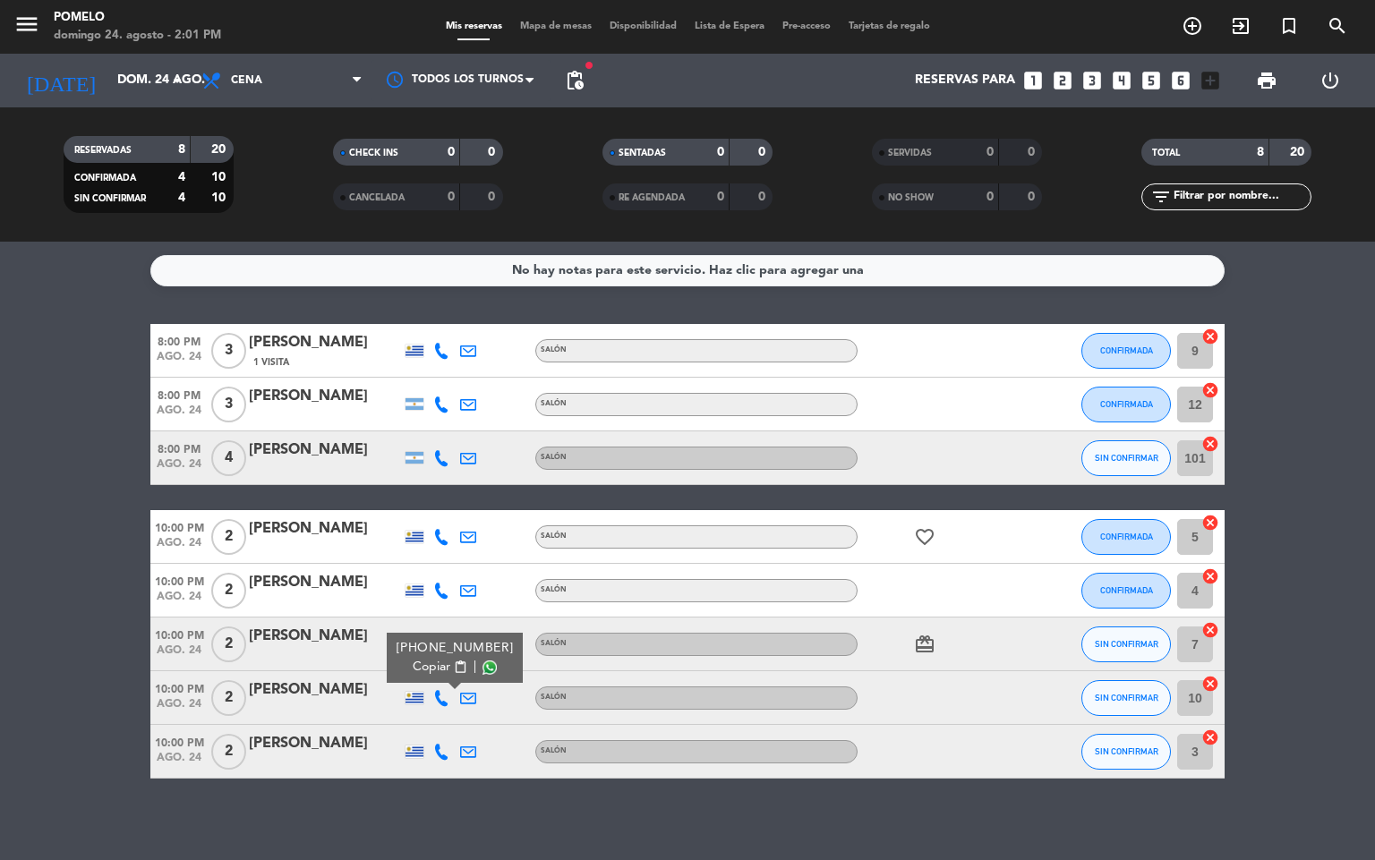
click at [432, 652] on div "[PHONE_NUMBER]" at bounding box center [454, 648] width 117 height 19
click at [433, 664] on span "Copiar" at bounding box center [432, 667] width 38 height 19
click at [1115, 699] on span "SIN CONFIRMAR" at bounding box center [1127, 698] width 64 height 10
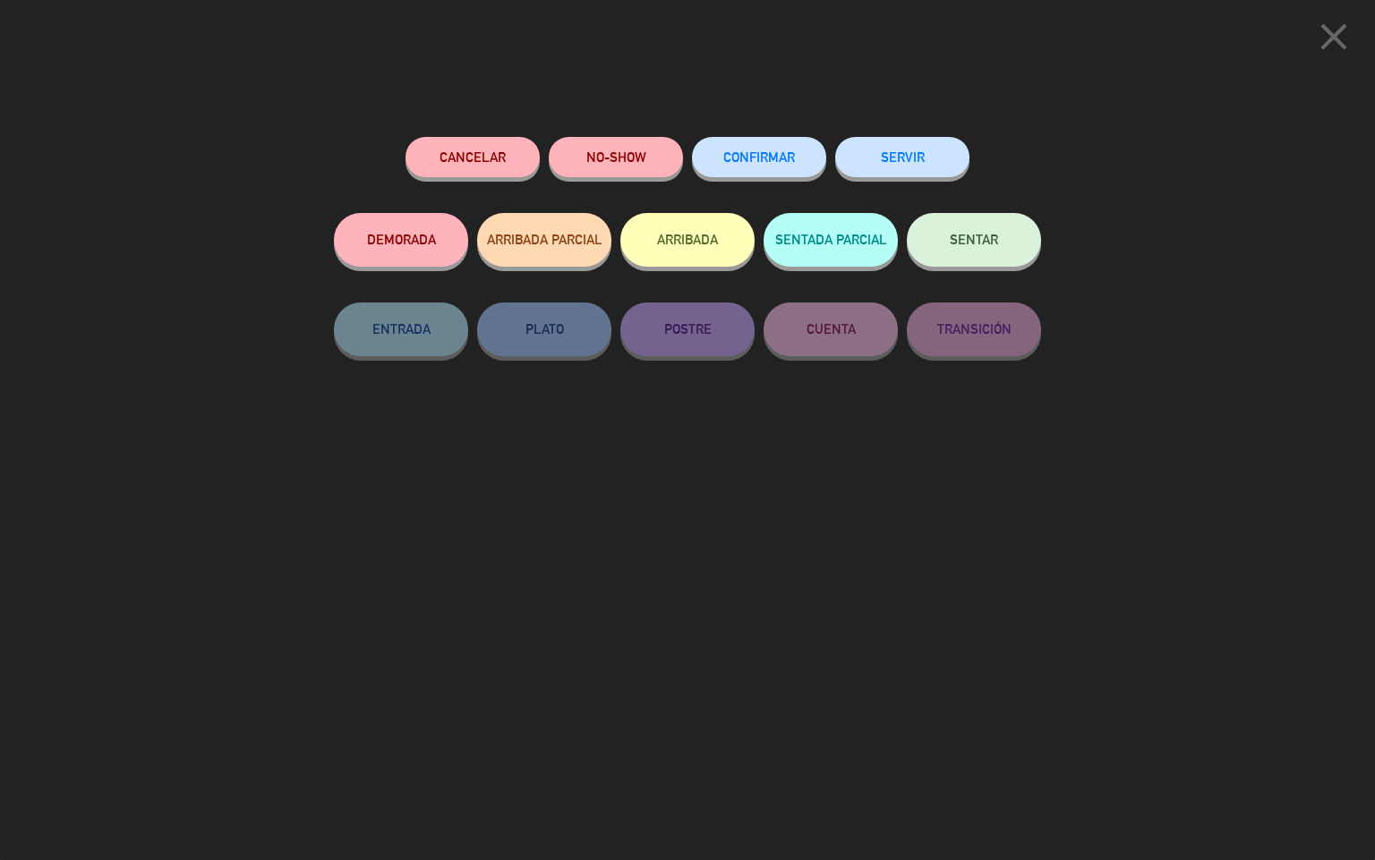
click at [731, 158] on span "CONFIRMAR" at bounding box center [759, 156] width 72 height 15
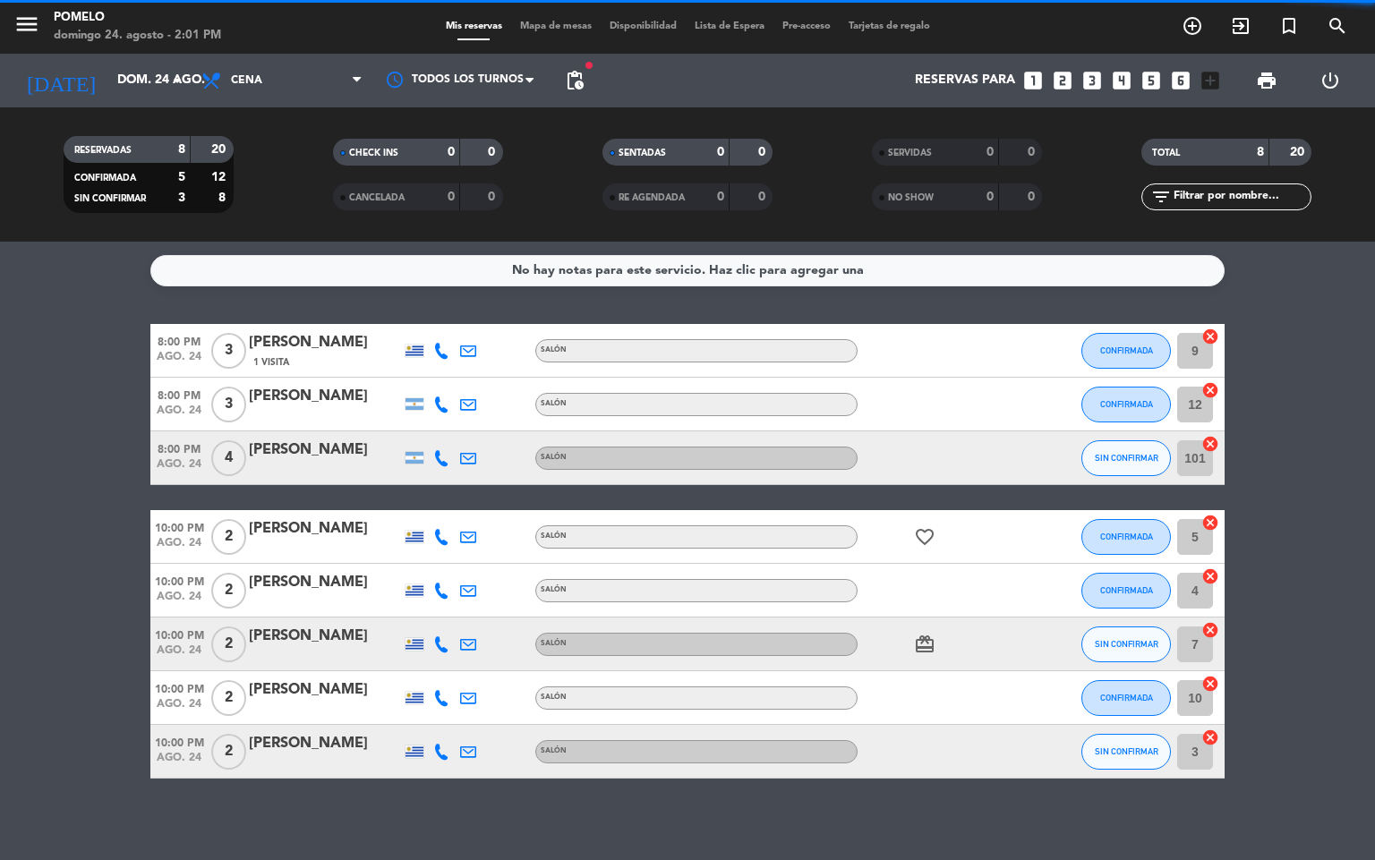
click at [439, 752] on icon at bounding box center [441, 752] width 16 height 16
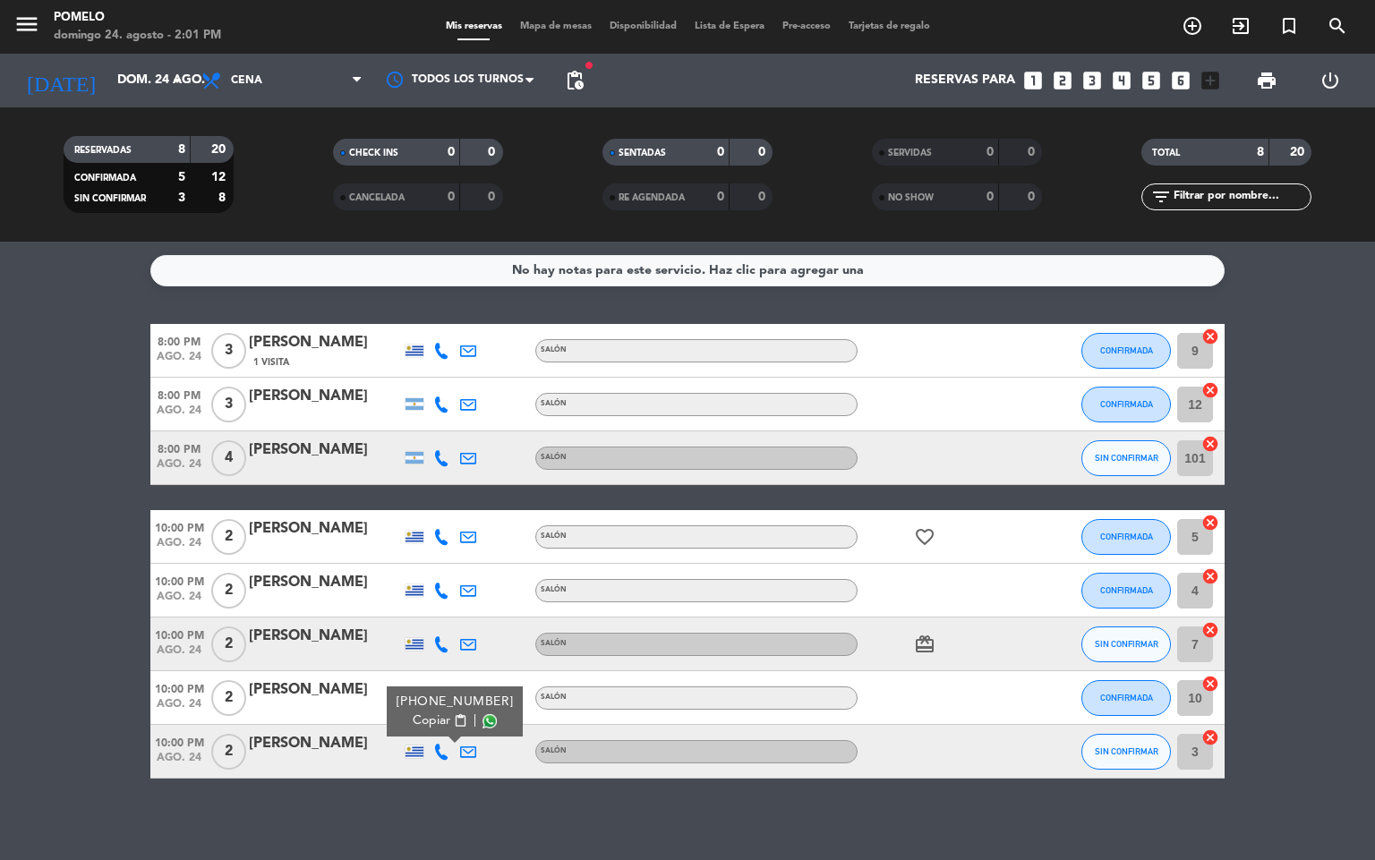
click at [430, 718] on span "Copiar" at bounding box center [432, 721] width 38 height 19
click at [473, 720] on span "|" at bounding box center [475, 721] width 4 height 19
click at [454, 715] on span "content_paste" at bounding box center [460, 720] width 13 height 13
click at [1123, 753] on span "SIN CONFIRMAR" at bounding box center [1127, 751] width 64 height 10
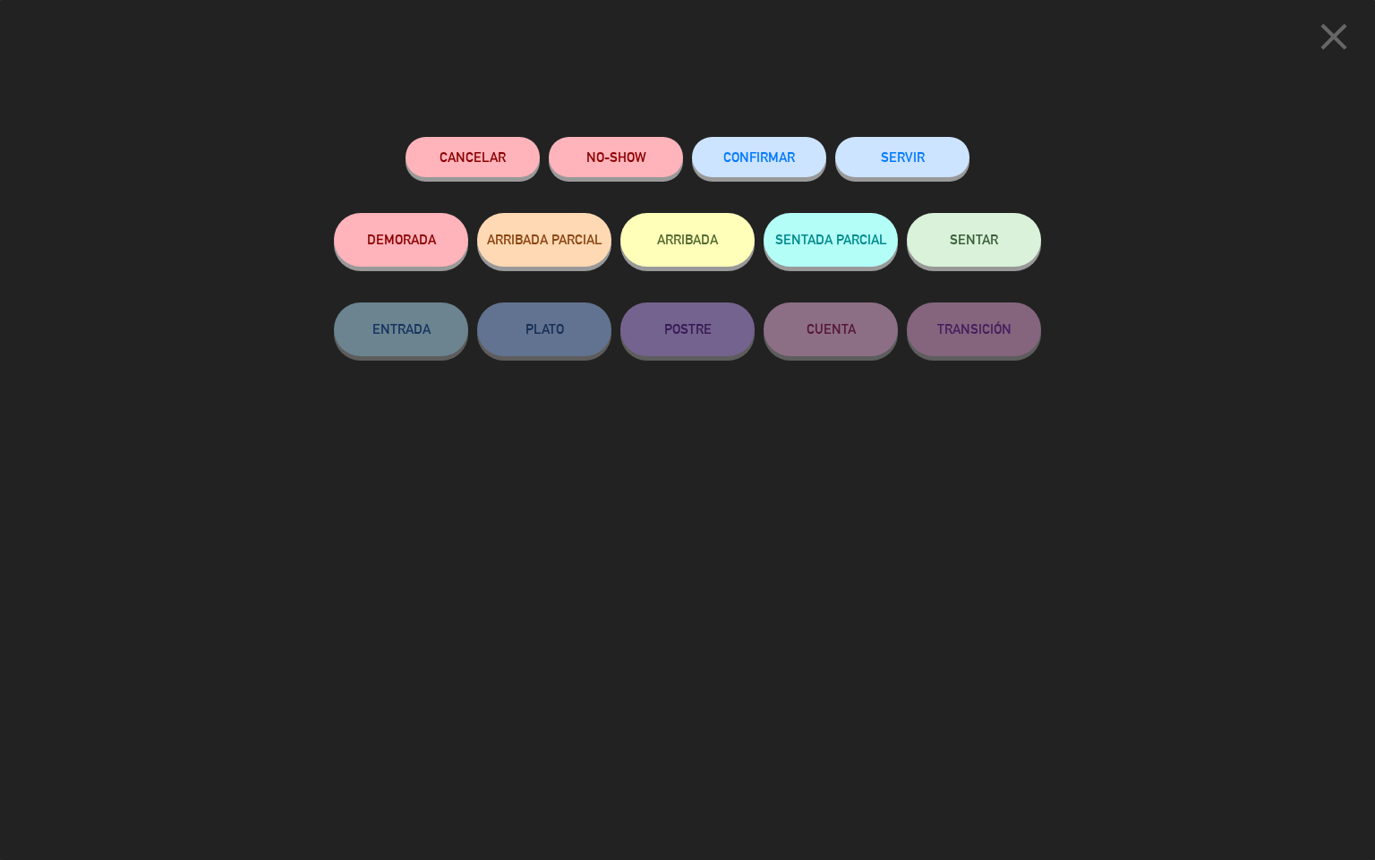
click at [758, 154] on span "CONFIRMAR" at bounding box center [759, 156] width 72 height 15
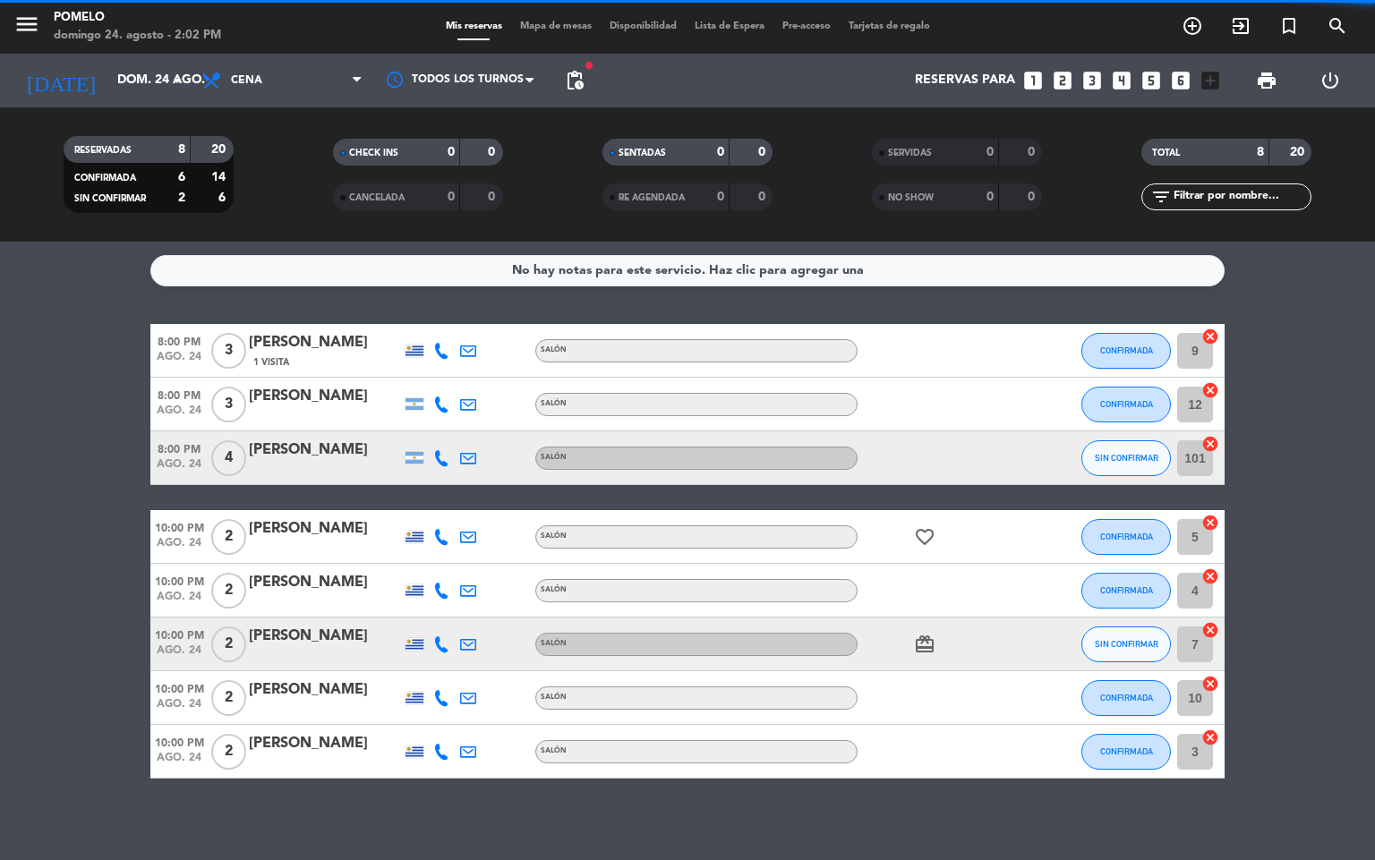
click at [554, 21] on span "Mapa de mesas" at bounding box center [556, 26] width 90 height 10
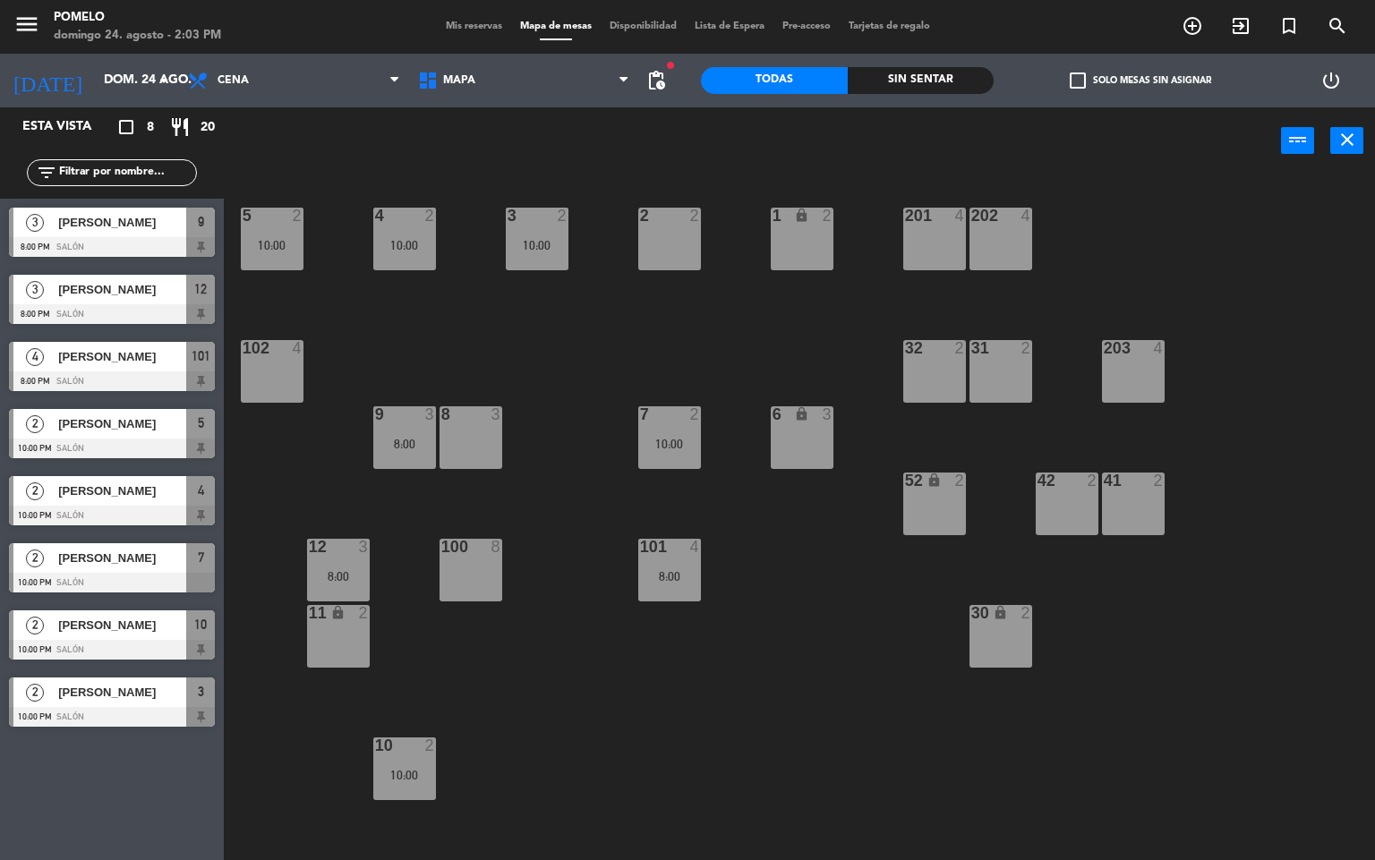
click at [542, 304] on div "4 2 10:00 3 2 10:00 2 2 1 lock 2 5 2 10:00 202 4 201 4 102 4 32 2 31 2 203 4 8 …" at bounding box center [806, 518] width 1138 height 686
click at [675, 438] on div "10:00" at bounding box center [669, 444] width 63 height 13
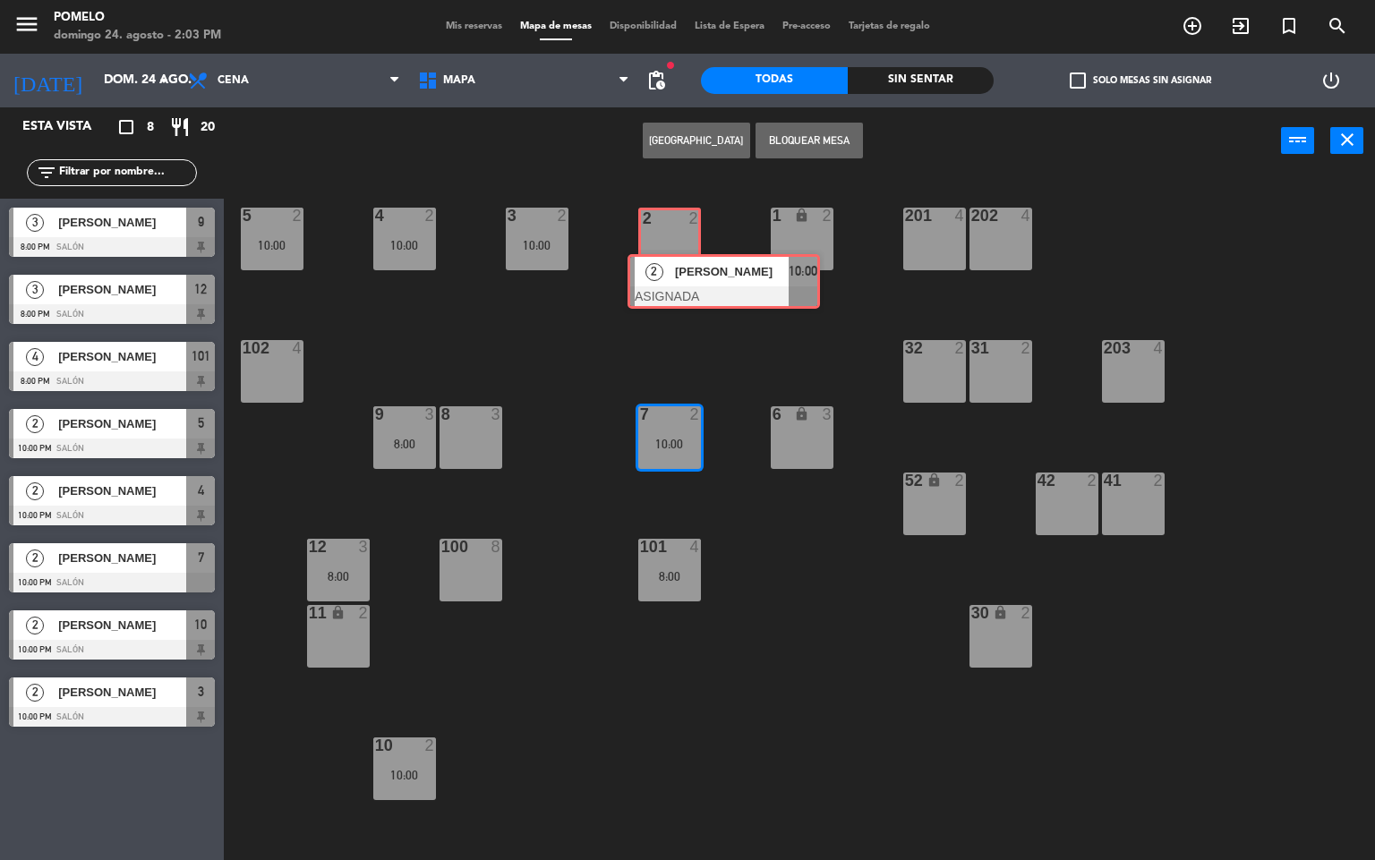
drag, startPoint x: 690, startPoint y: 492, endPoint x: 675, endPoint y: 267, distance: 226.1
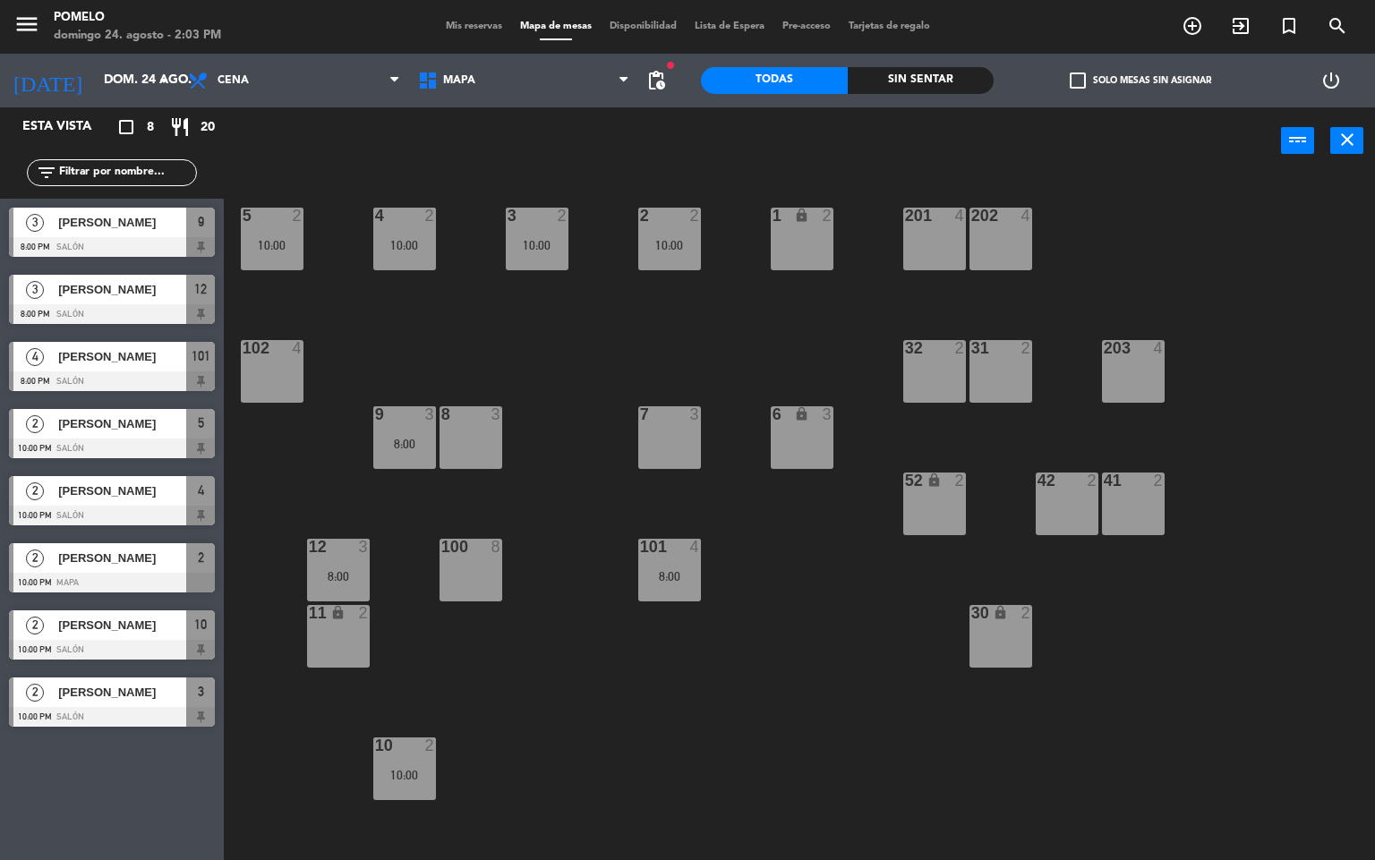
click at [449, 24] on span "Mis reservas" at bounding box center [474, 26] width 74 height 10
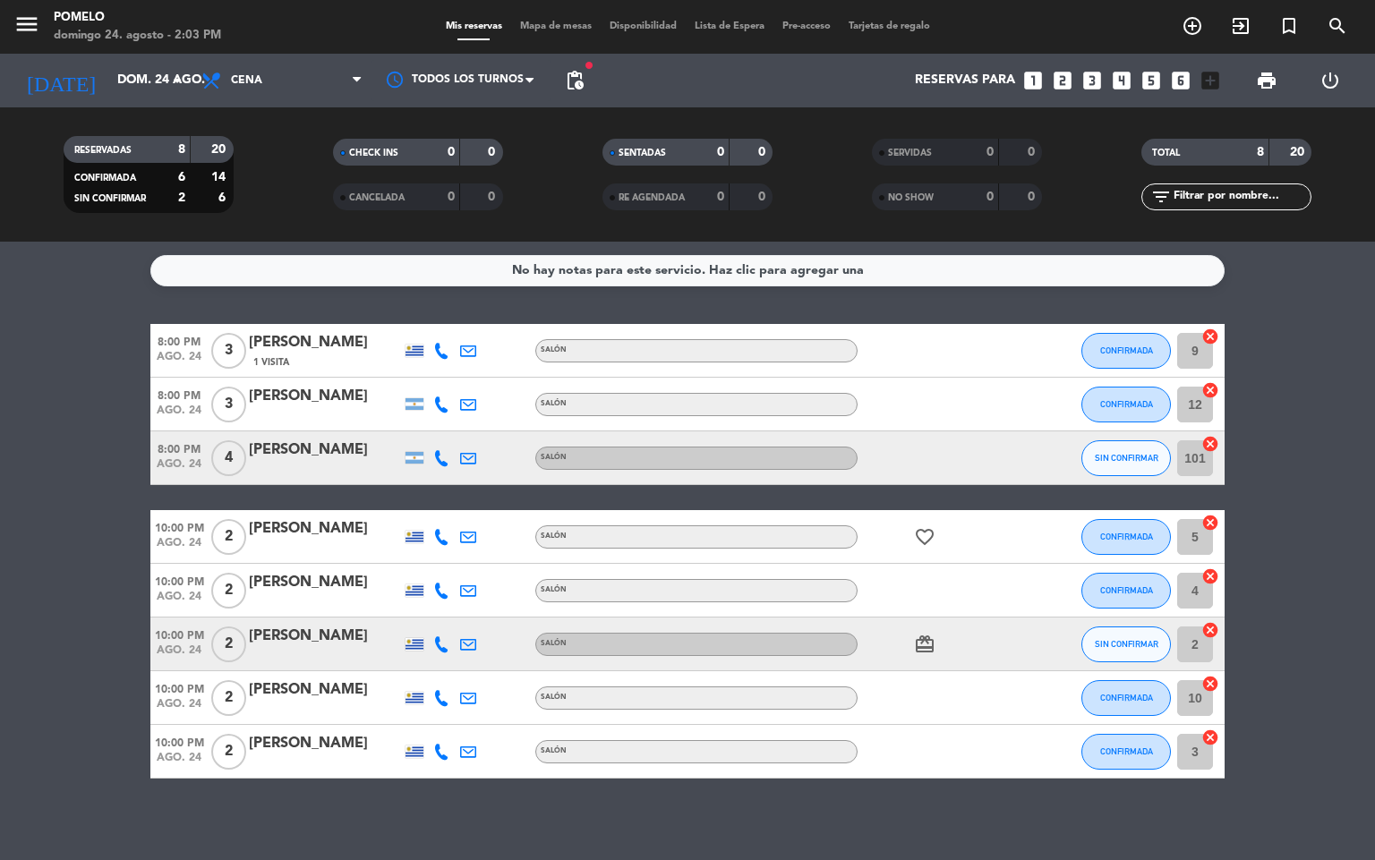
click at [0, 475] on bookings-row "8:00 PM [DATE] 3 [PERSON_NAME] 1 Visita Salón CONFIRMADA 9 cancel 8:00 PM [DATE…" at bounding box center [687, 551] width 1375 height 455
click at [570, 32] on div "Mis reservas Mapa de mesas Disponibilidad Lista de Espera Pre-acceso Tarjetas d…" at bounding box center [688, 27] width 502 height 16
click at [550, 21] on span "Mapa de mesas" at bounding box center [556, 26] width 90 height 10
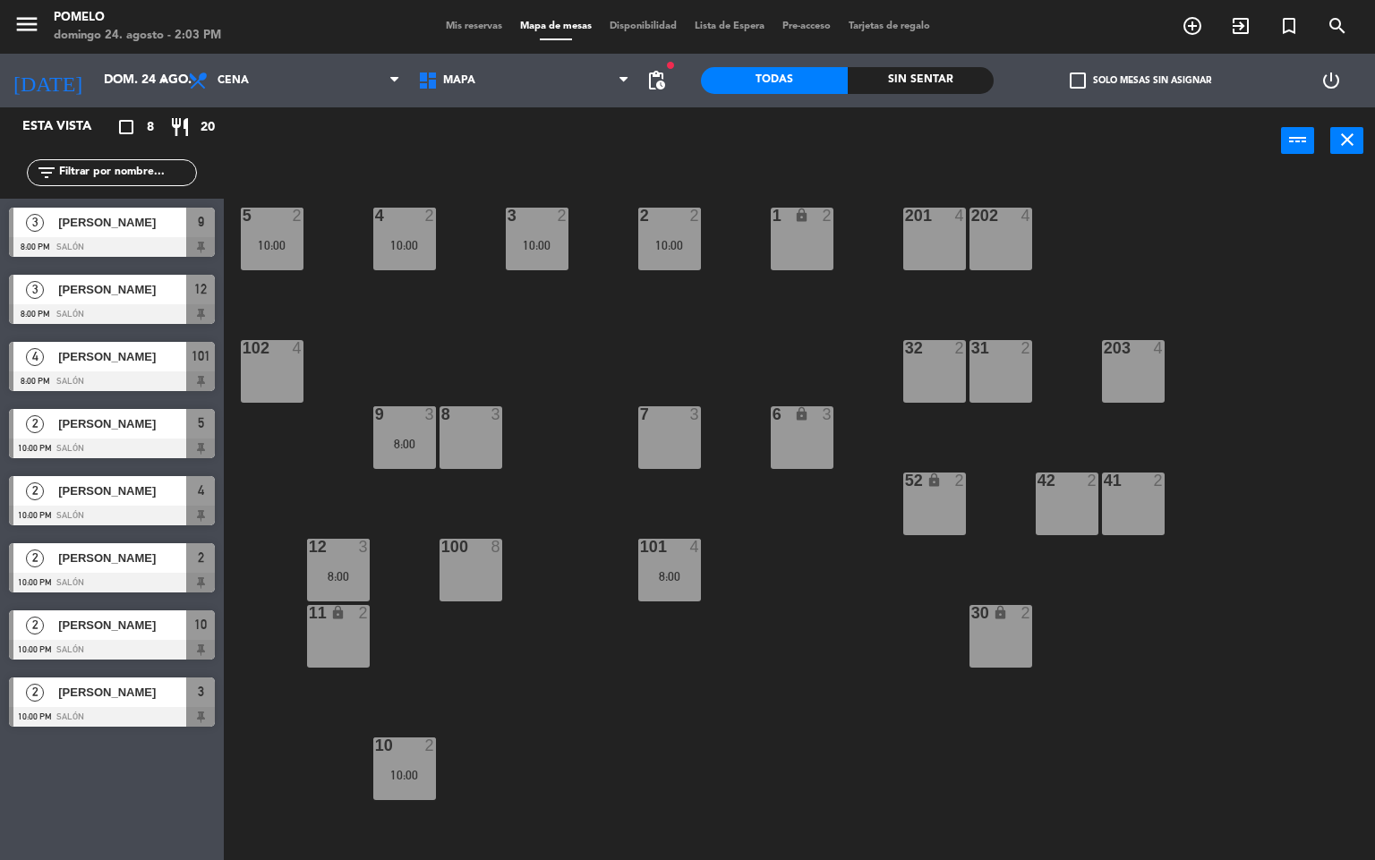
click at [741, 679] on div "4 2 10:00 3 2 10:00 2 2 10:00 1 lock 2 5 2 10:00 202 4 201 4 102 4 32 2 31 2 20…" at bounding box center [806, 518] width 1138 height 686
click at [746, 683] on div "4 2 10:00 3 2 10:00 2 2 10:00 1 lock 2 5 2 10:00 202 4 201 4 102 4 32 2 31 2 20…" at bounding box center [806, 518] width 1138 height 686
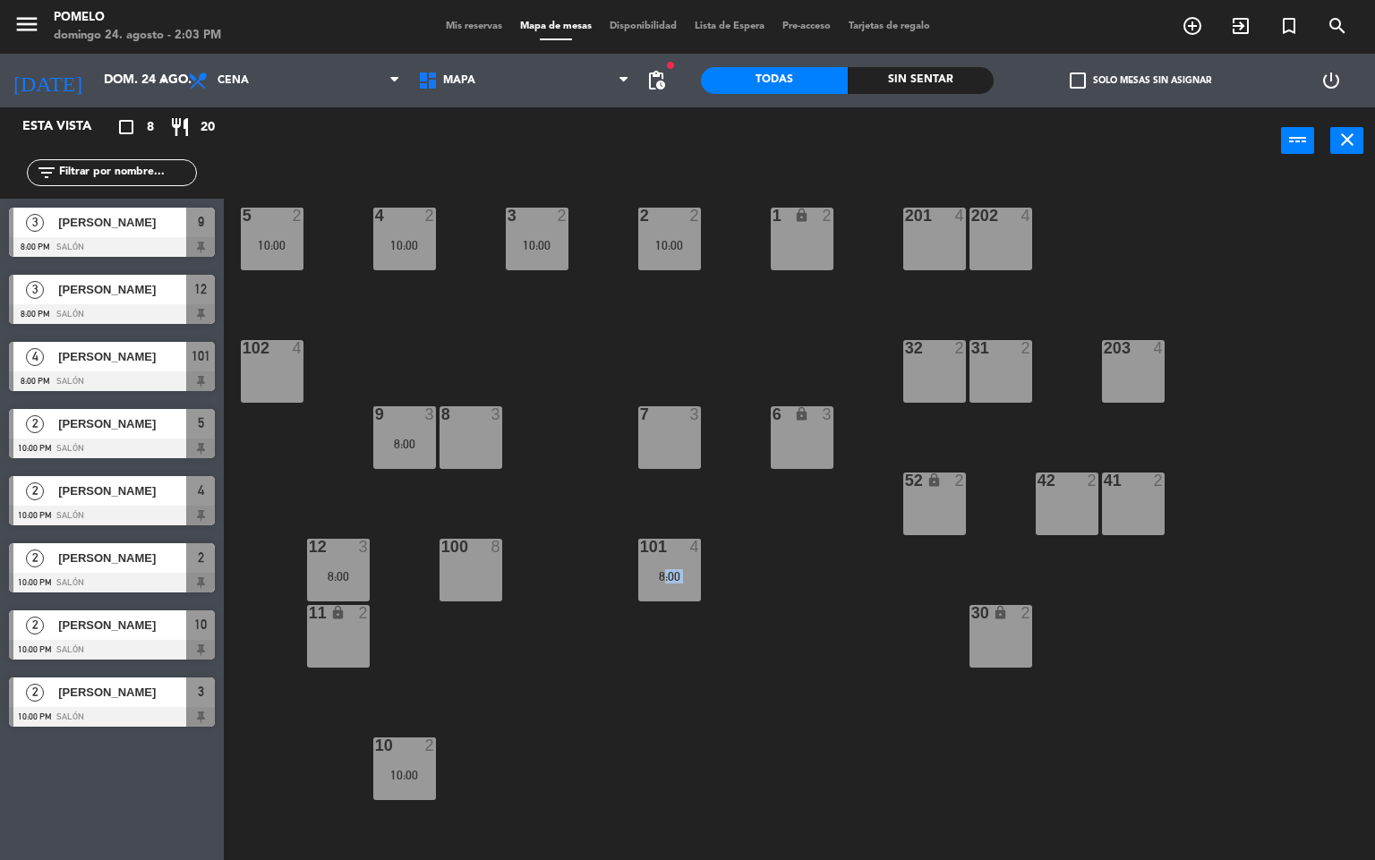
click at [746, 683] on div "4 2 10:00 3 2 10:00 2 2 10:00 1 lock 2 5 2 10:00 202 4 201 4 102 4 32 2 31 2 20…" at bounding box center [806, 518] width 1138 height 686
click at [234, 83] on span "Cena" at bounding box center [232, 80] width 31 height 13
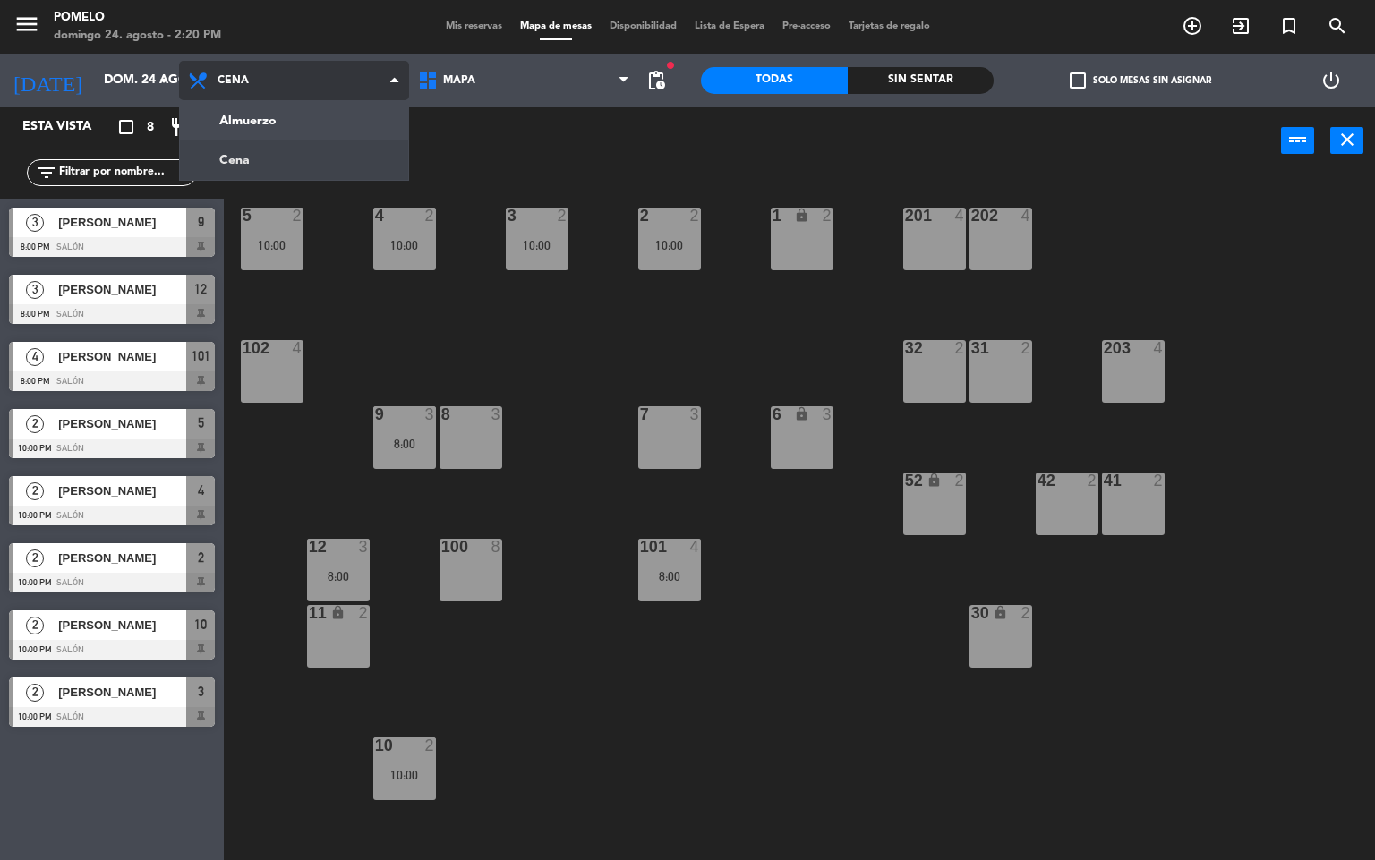
click at [252, 119] on ng-component "menu Pomelo domingo 24. agosto - 2:20 PM Mis reservas Mapa de mesas Disponibili…" at bounding box center [687, 430] width 1375 height 861
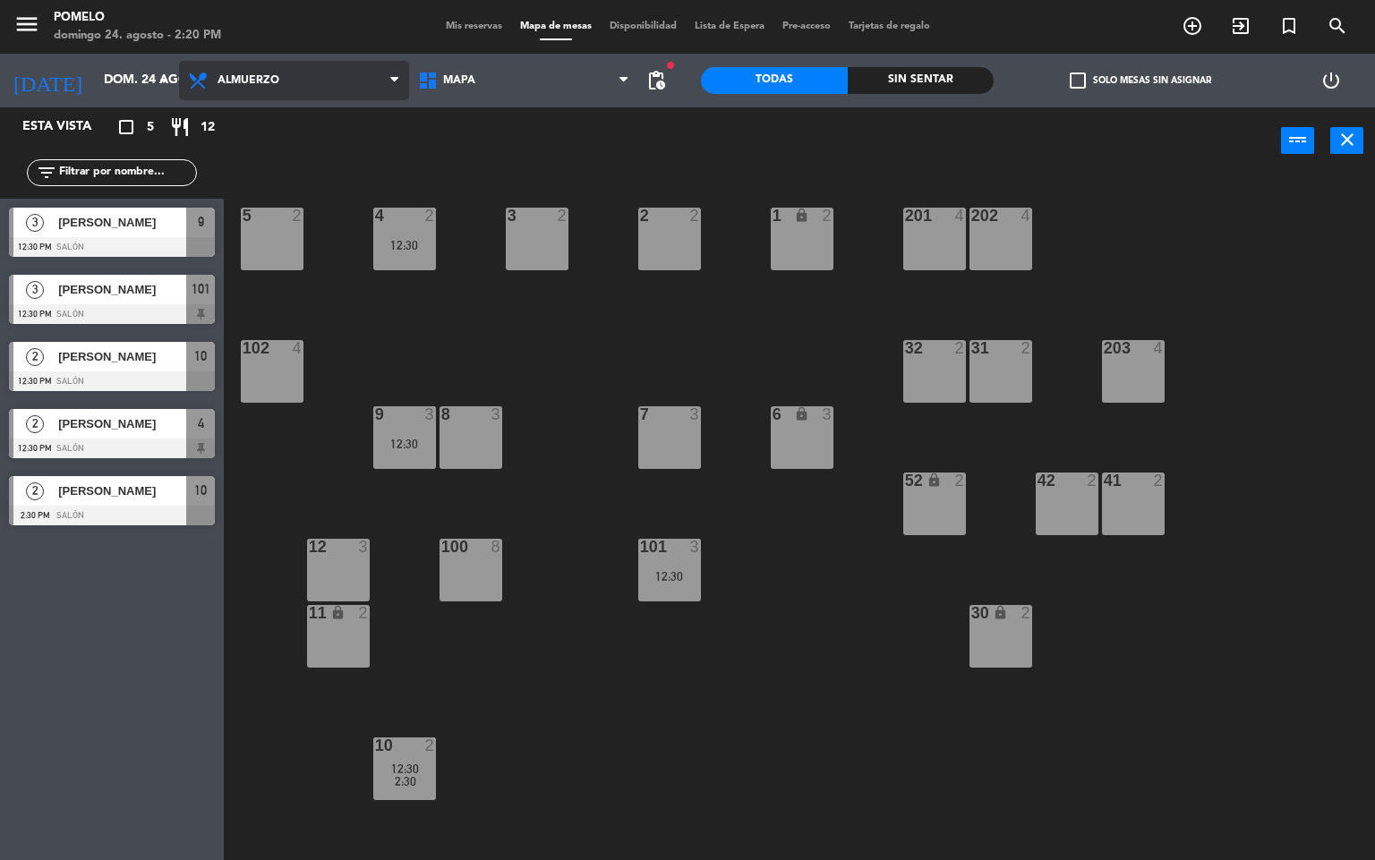
click at [240, 79] on span "Almuerzo" at bounding box center [248, 80] width 62 height 13
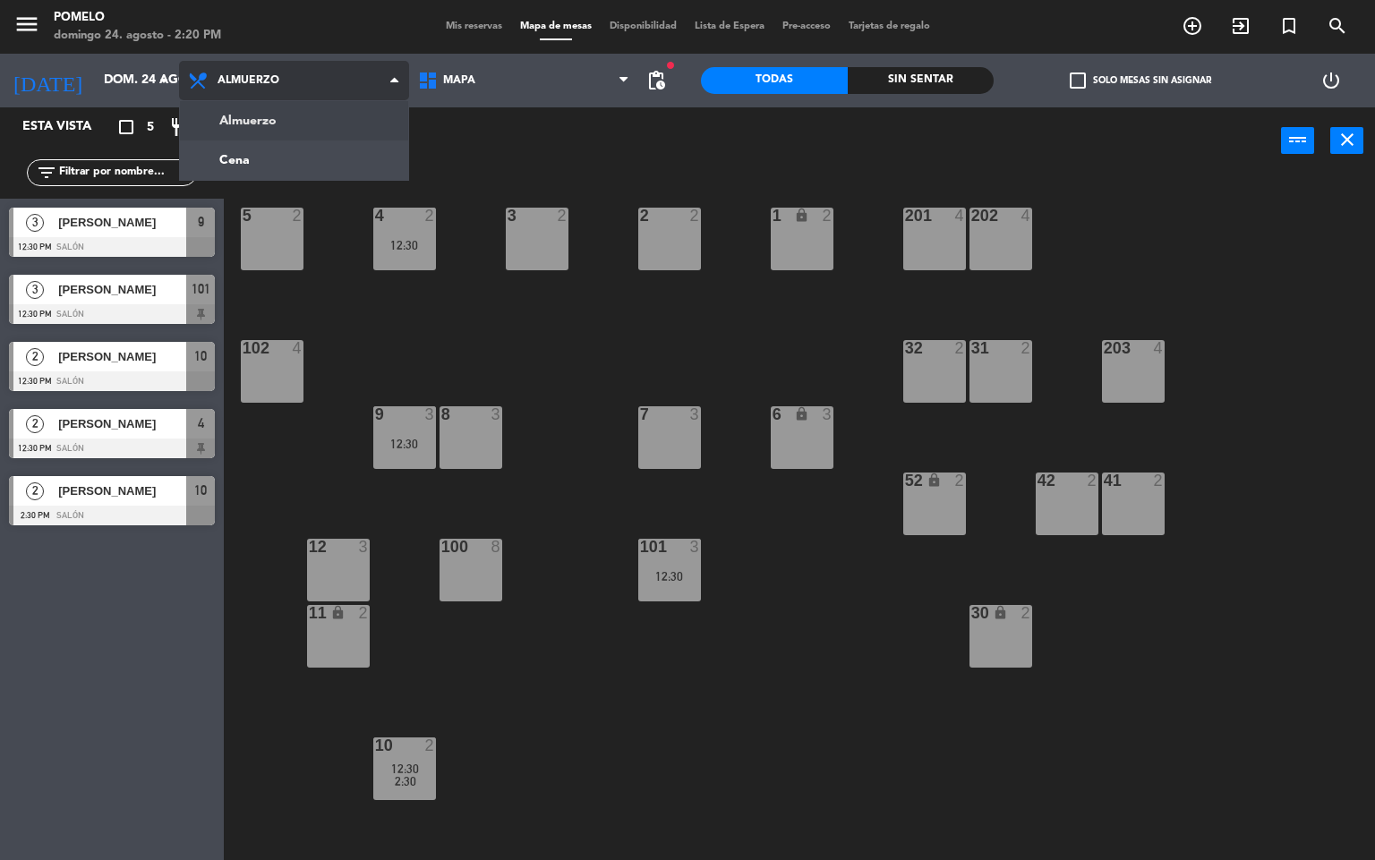
click at [263, 166] on ng-component "menu Pomelo domingo 24. agosto - 2:20 PM Mis reservas Mapa de mesas Disponibili…" at bounding box center [687, 430] width 1375 height 861
